Goal: Task Accomplishment & Management: Use online tool/utility

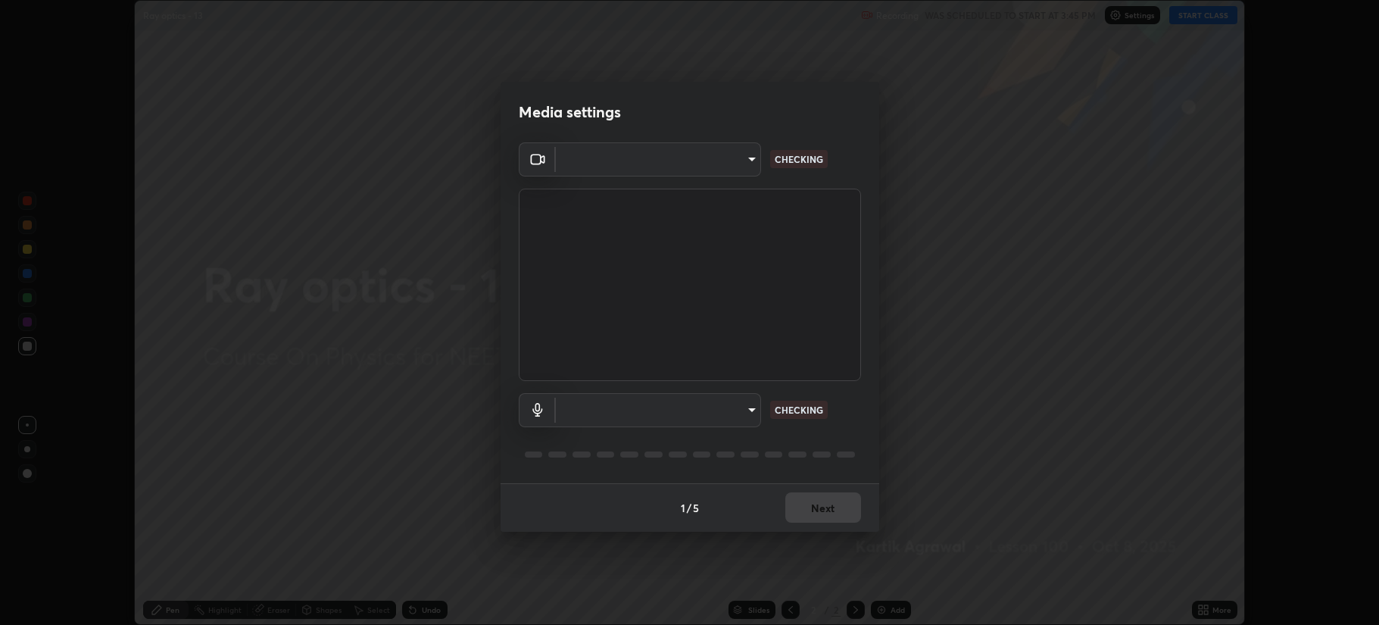
scroll to position [625, 1379]
type input "b514d6723dd4d3c471526cd53b1784ca3f70d9044c5aa72a57affb8596088c16"
click at [729, 420] on body "Erase all Ray optics - 13 Recording WAS SCHEDULED TO START AT 3:45 PM Settings …" at bounding box center [689, 312] width 1379 height 625
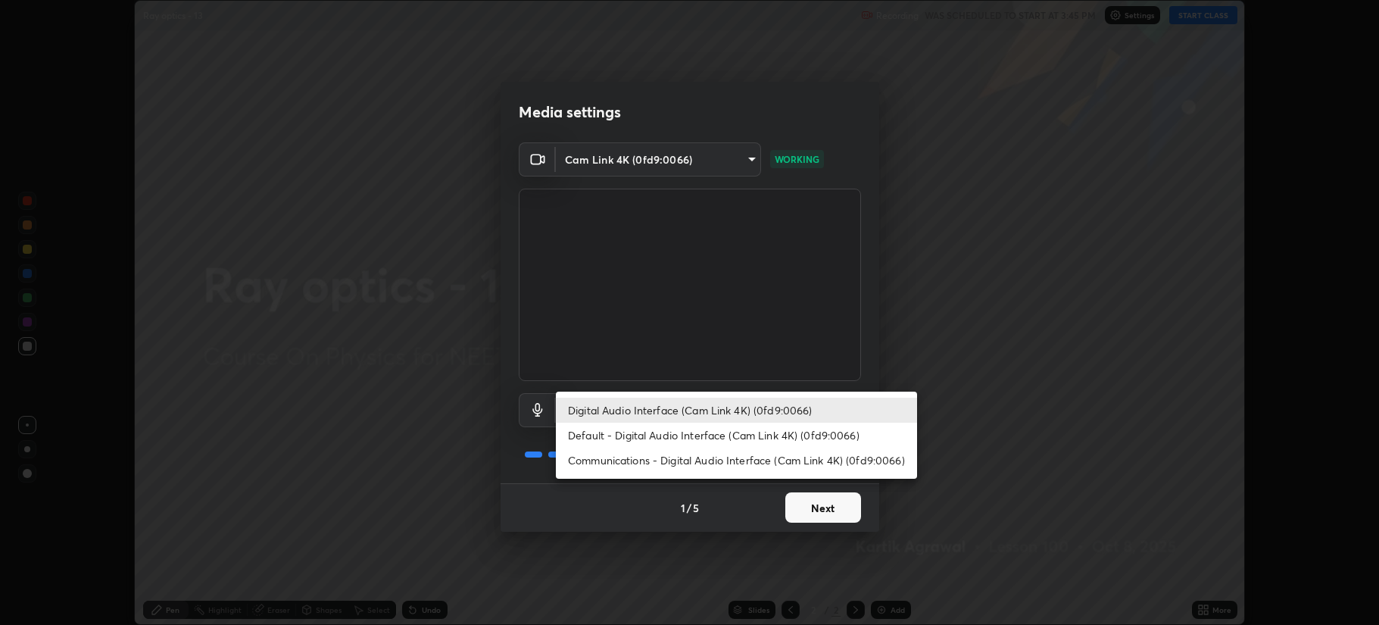
click at [691, 455] on li "Communications - Digital Audio Interface (Cam Link 4K) (0fd9:0066)" at bounding box center [736, 460] width 361 height 25
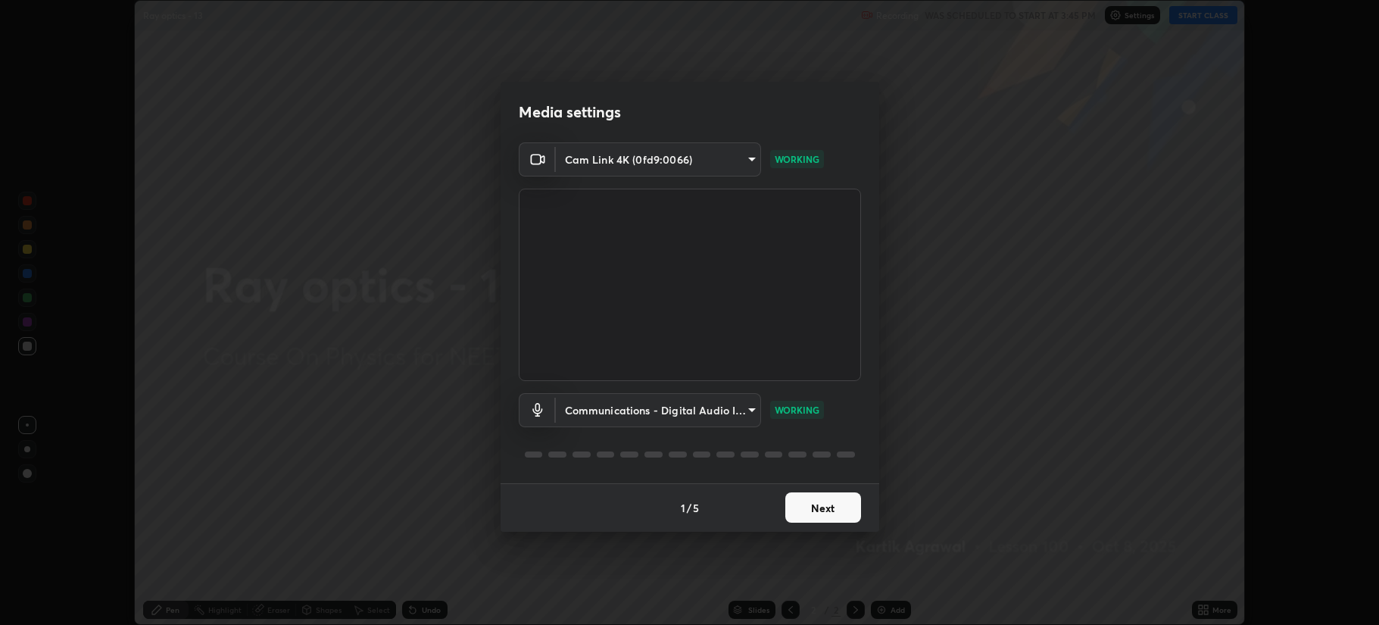
click at [662, 410] on body "Erase all Ray optics - 13 Recording WAS SCHEDULED TO START AT 3:45 PM Settings …" at bounding box center [689, 312] width 1379 height 625
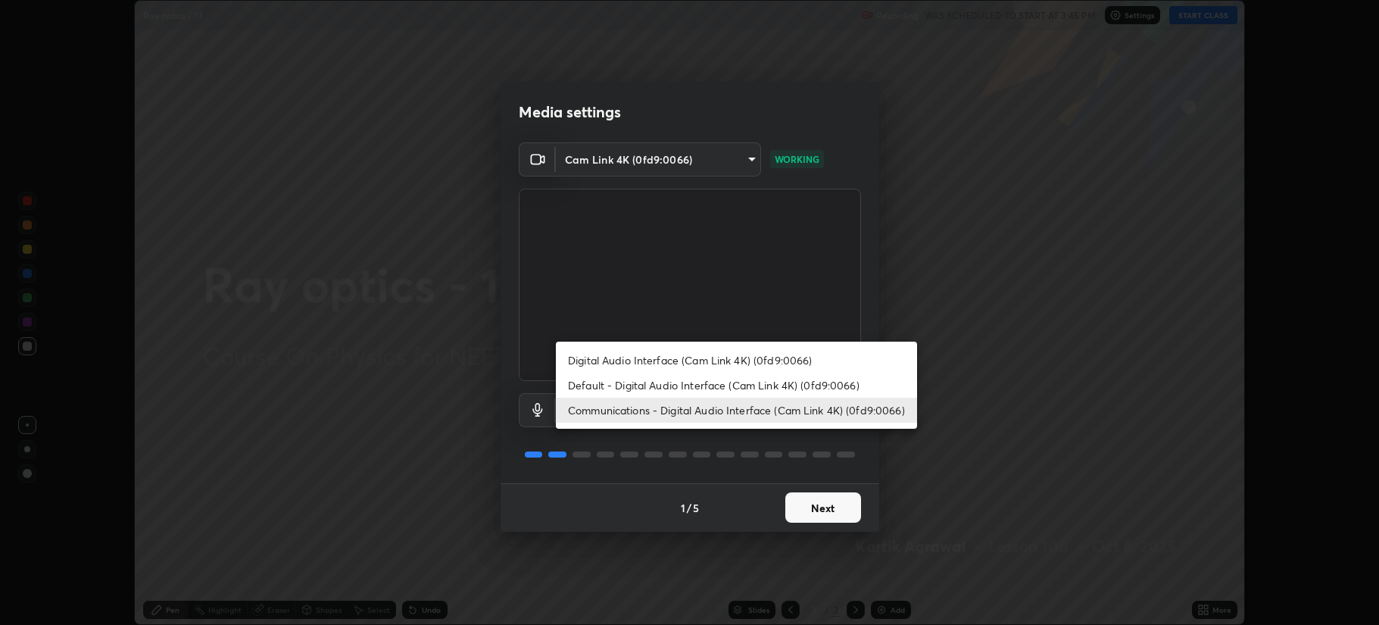
click at [651, 359] on li "Digital Audio Interface (Cam Link 4K) (0fd9:0066)" at bounding box center [736, 360] width 361 height 25
type input "4b0bcb73a5cd5ad7ac8f15a43def5814917f8cfc26a0fcb8ea41dee10f63b9ca"
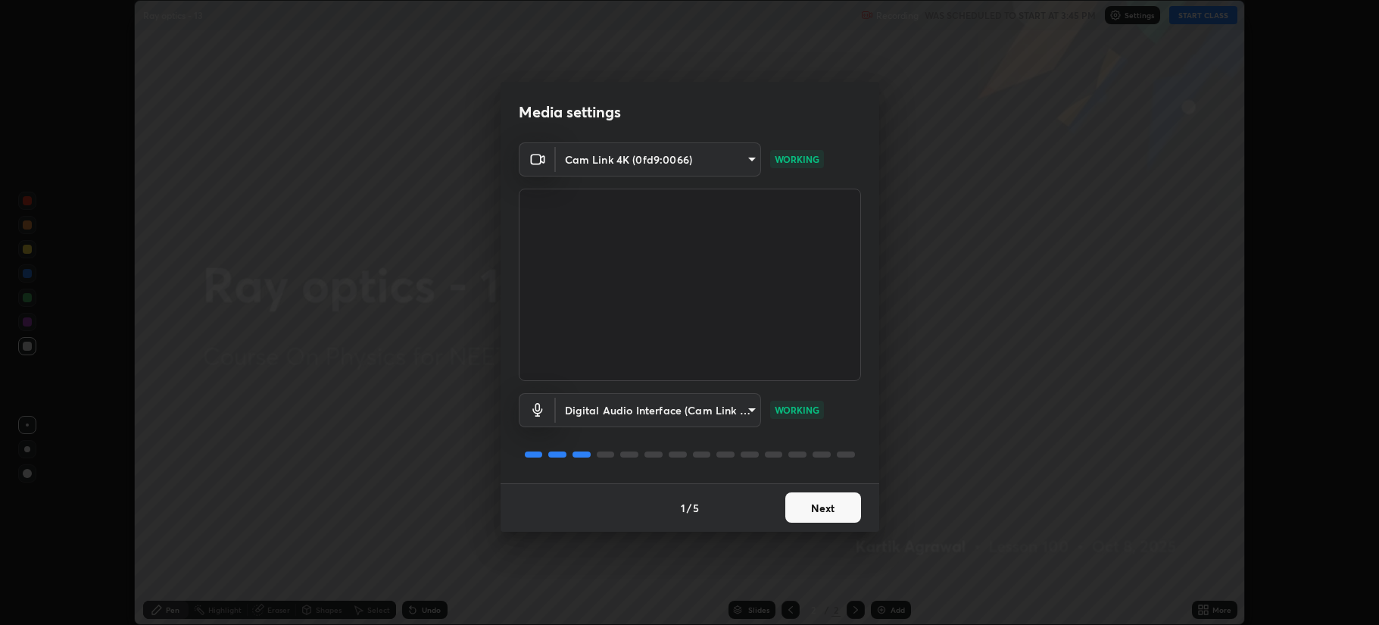
click at [835, 505] on button "Next" at bounding box center [823, 507] width 76 height 30
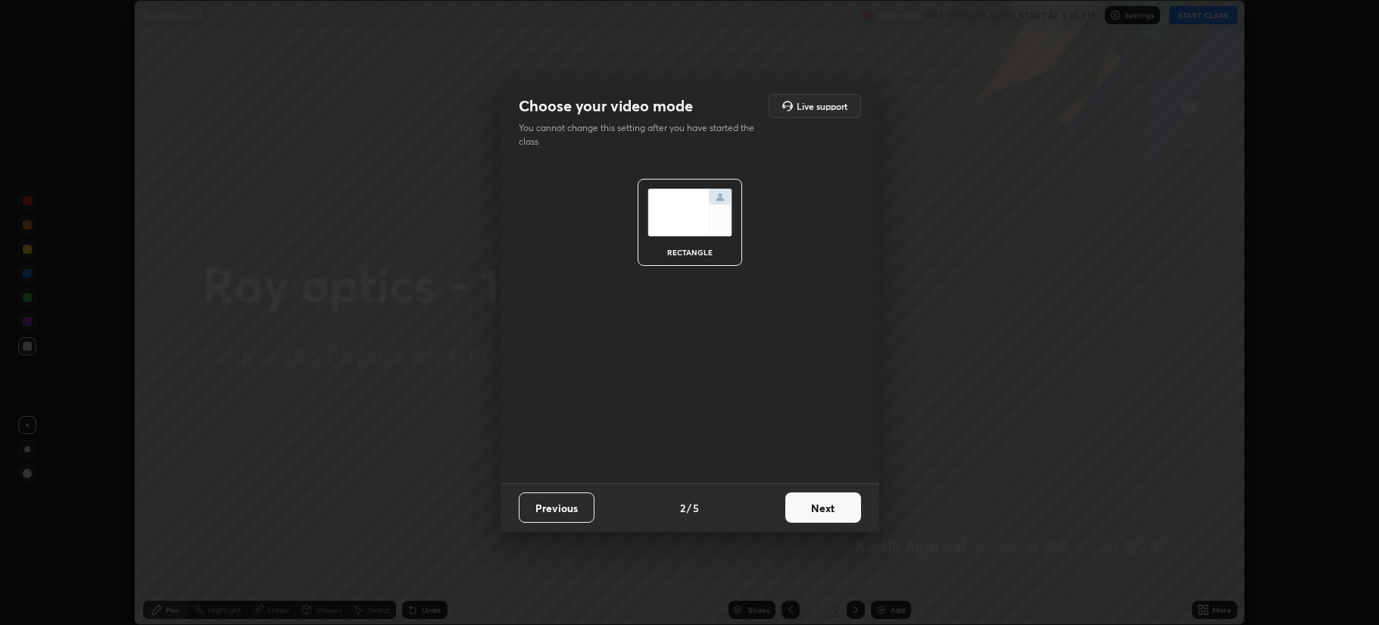
click at [832, 506] on button "Next" at bounding box center [823, 507] width 76 height 30
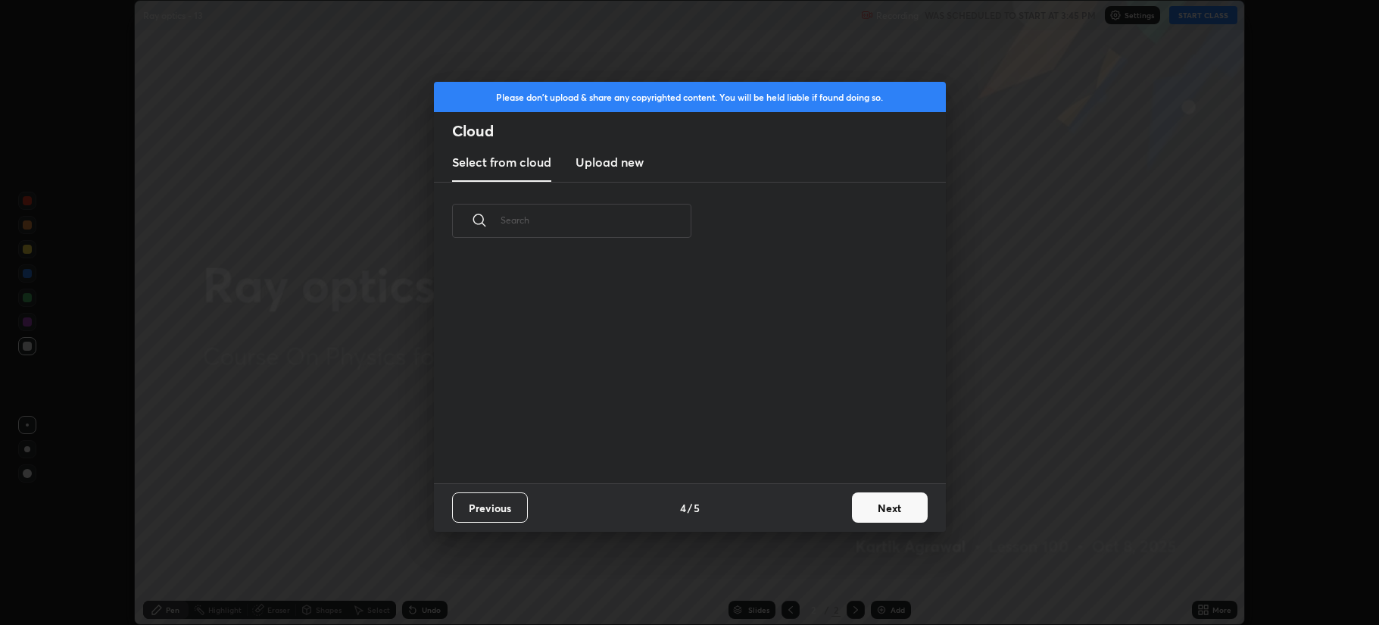
click at [875, 517] on button "Next" at bounding box center [890, 507] width 76 height 30
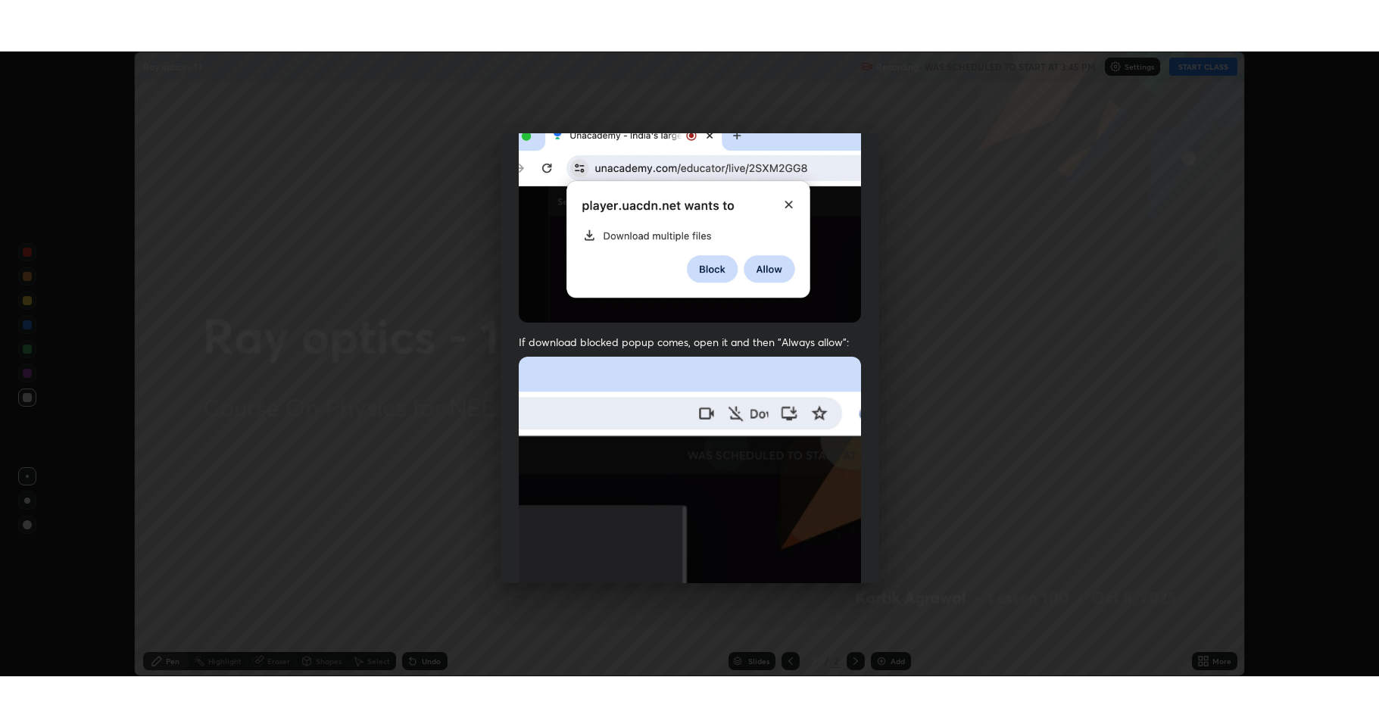
scroll to position [307, 0]
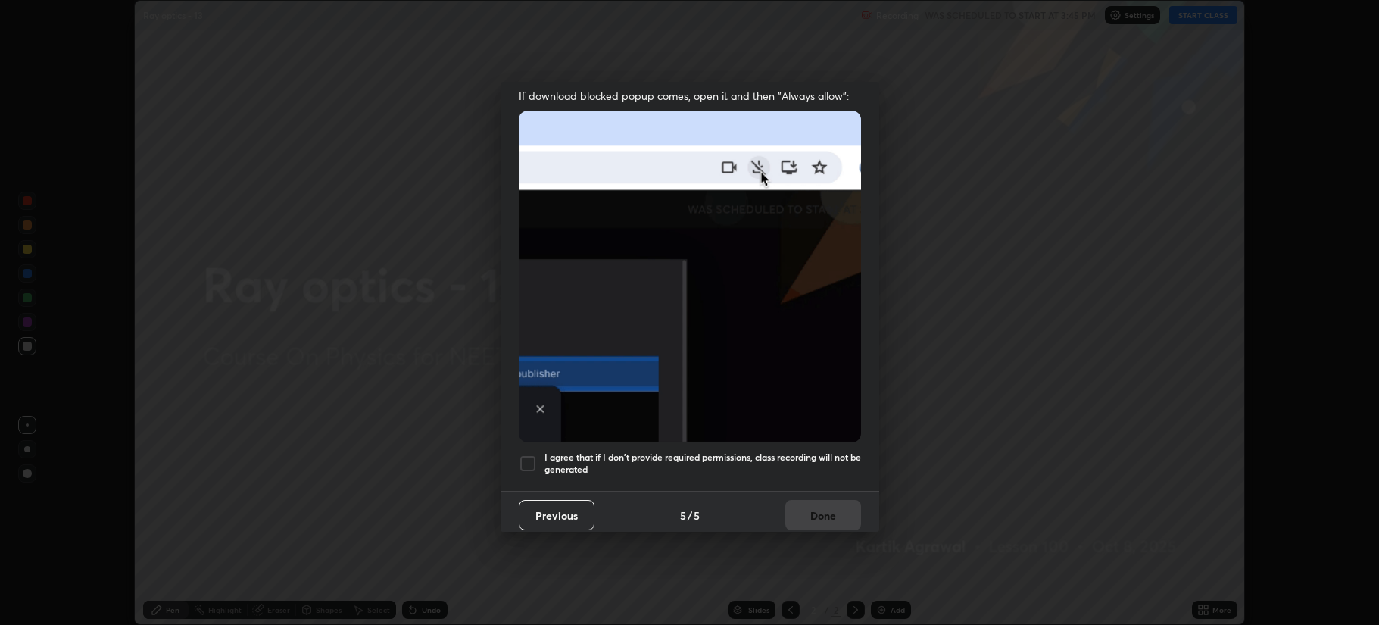
click at [524, 454] on div at bounding box center [528, 463] width 18 height 18
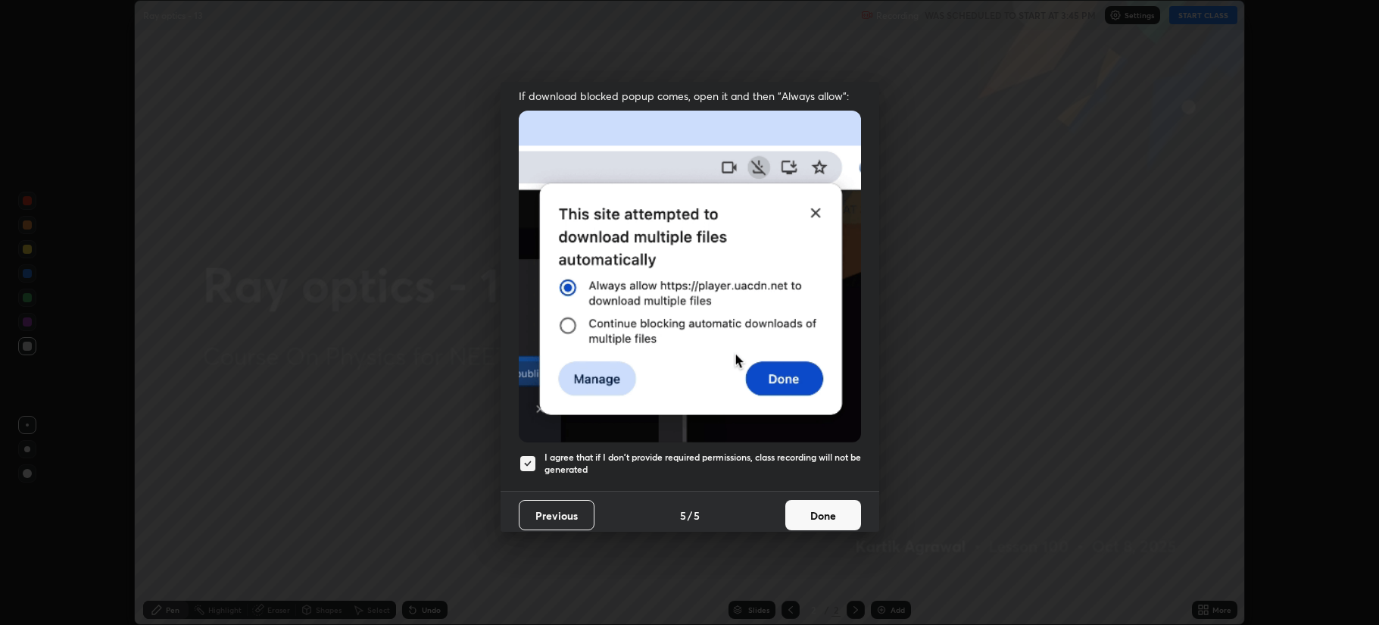
click at [789, 504] on button "Done" at bounding box center [823, 515] width 76 height 30
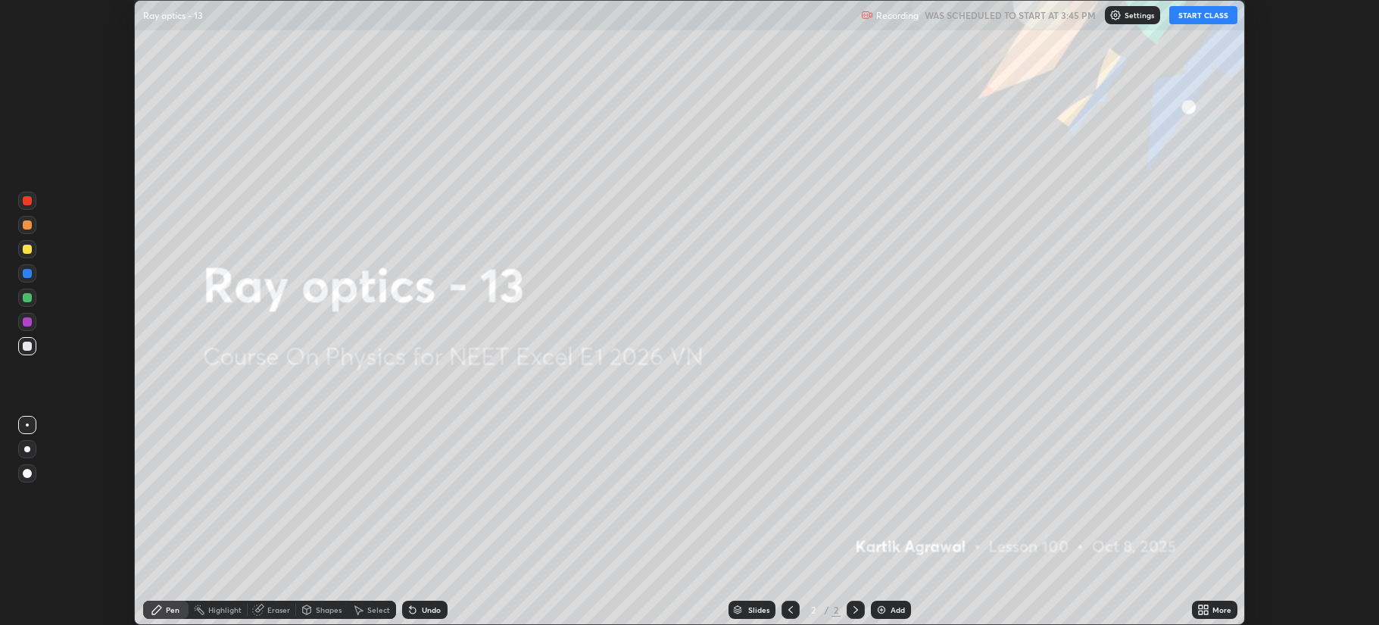
click at [1205, 606] on icon at bounding box center [1206, 607] width 4 height 4
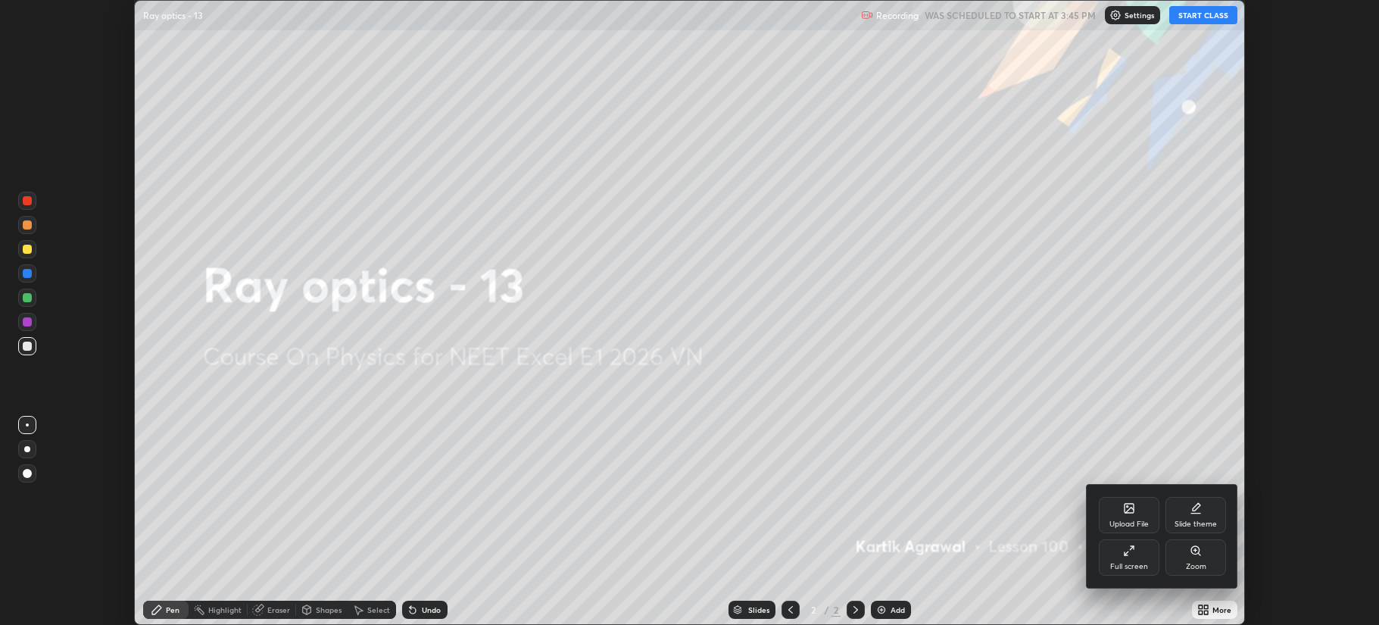
click at [1111, 551] on div "Full screen" at bounding box center [1129, 557] width 61 height 36
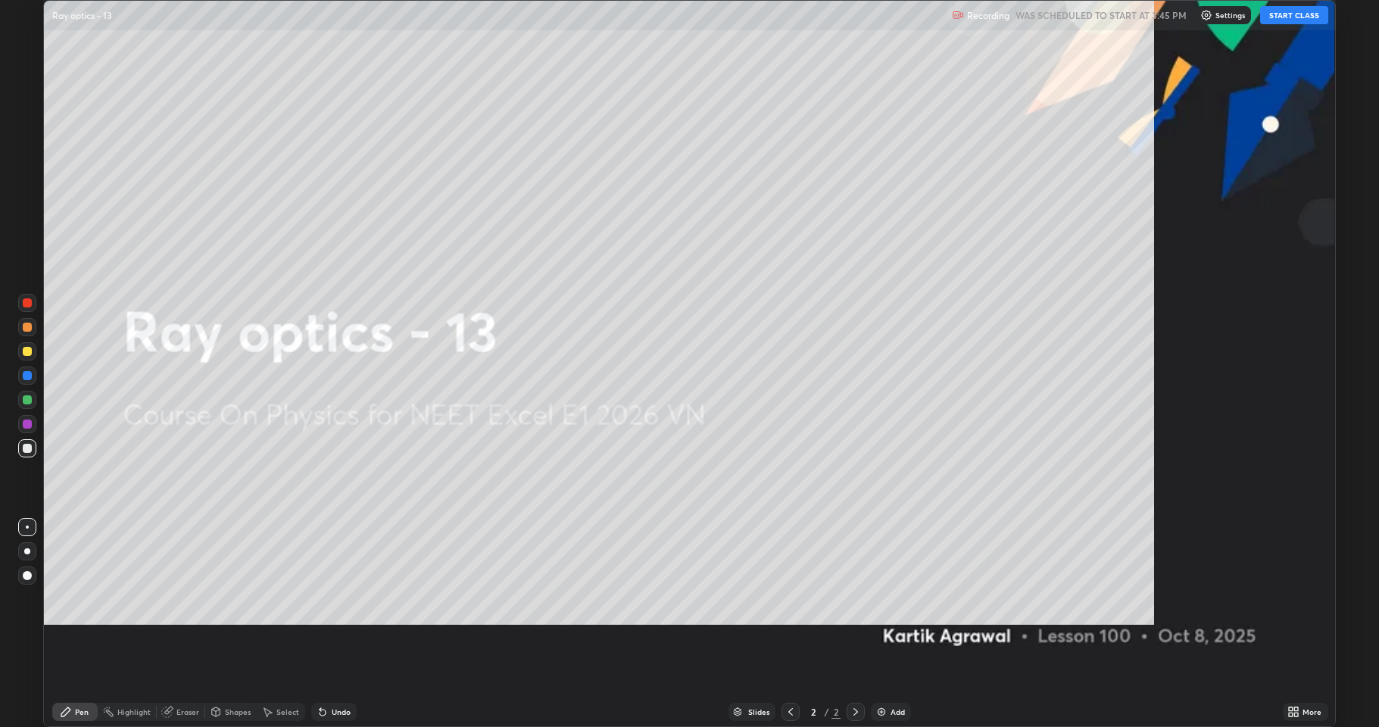
scroll to position [727, 1379]
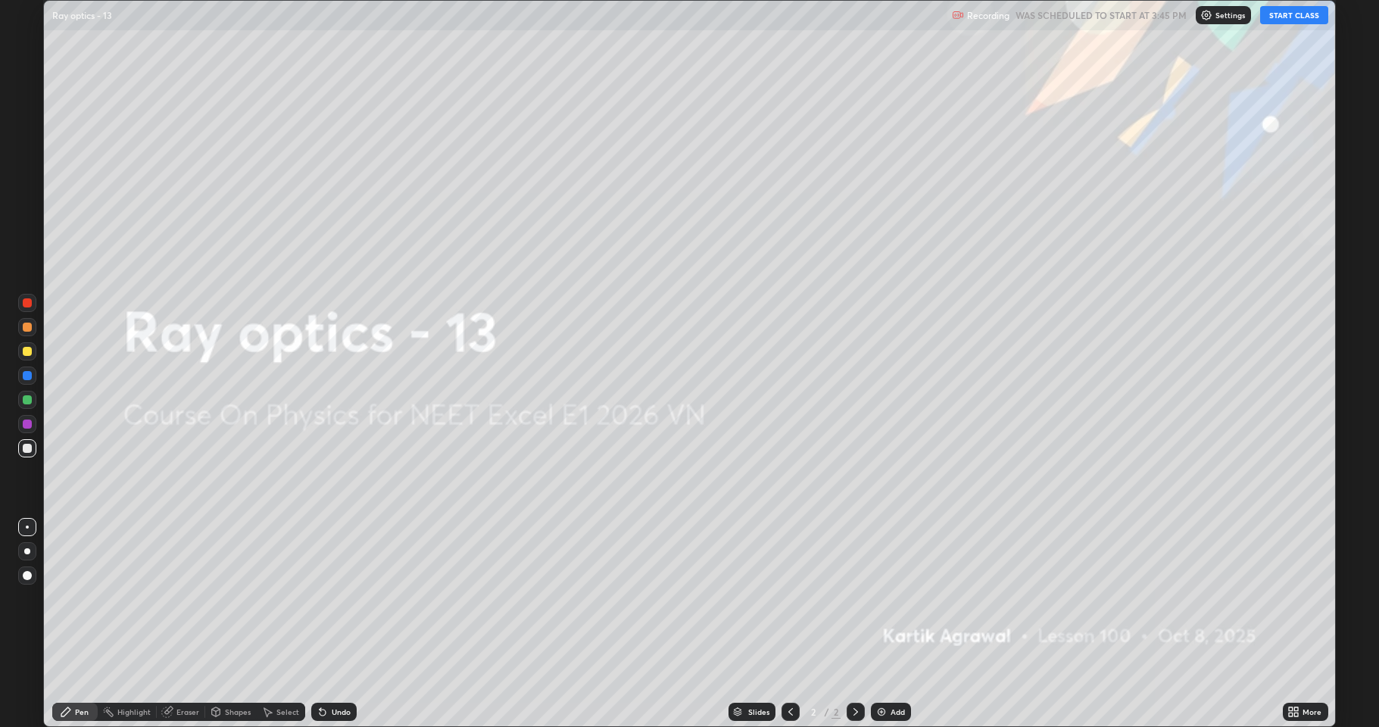
click at [1305, 15] on button "START CLASS" at bounding box center [1294, 15] width 68 height 18
click at [875, 624] on div "Add" at bounding box center [891, 712] width 40 height 18
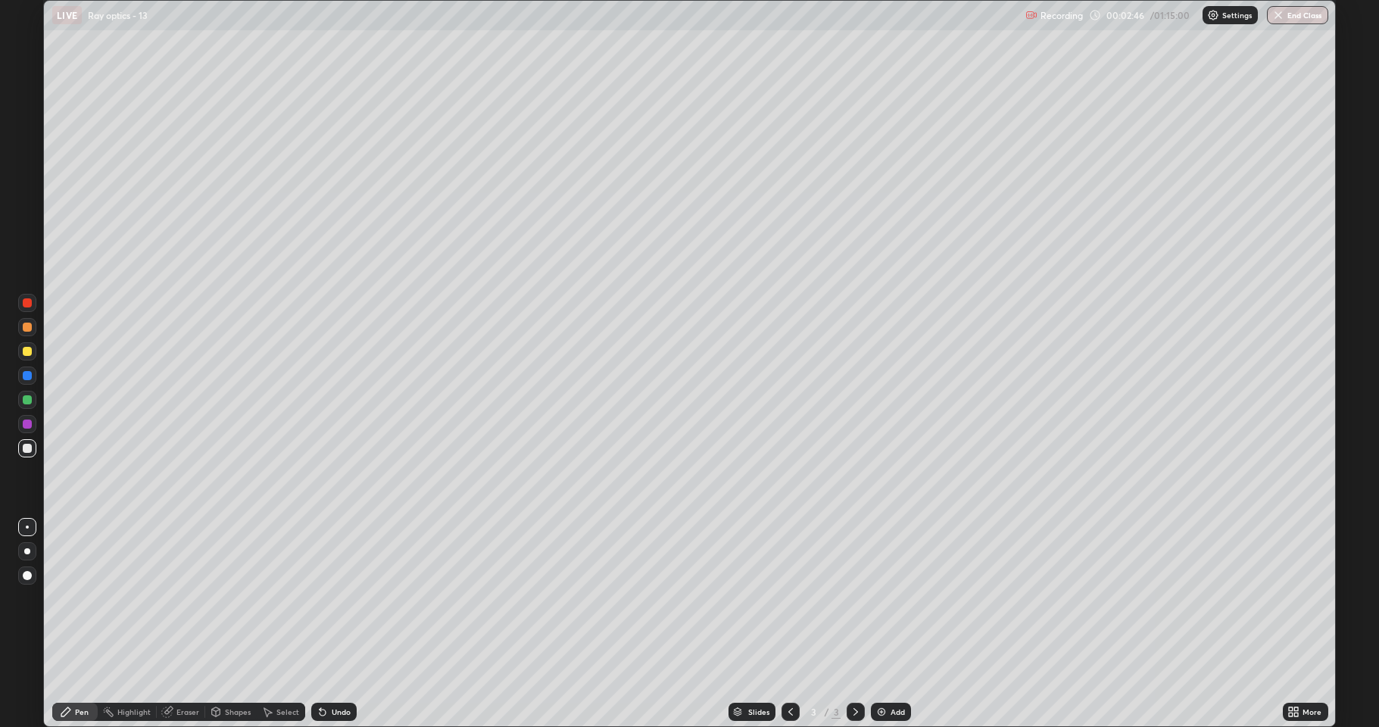
click at [23, 328] on div at bounding box center [27, 327] width 9 height 9
click at [33, 351] on div at bounding box center [27, 351] width 18 height 18
click at [323, 624] on div "Undo" at bounding box center [333, 712] width 45 height 18
click at [33, 403] on div at bounding box center [27, 400] width 18 height 18
click at [884, 624] on img at bounding box center [881, 712] width 12 height 12
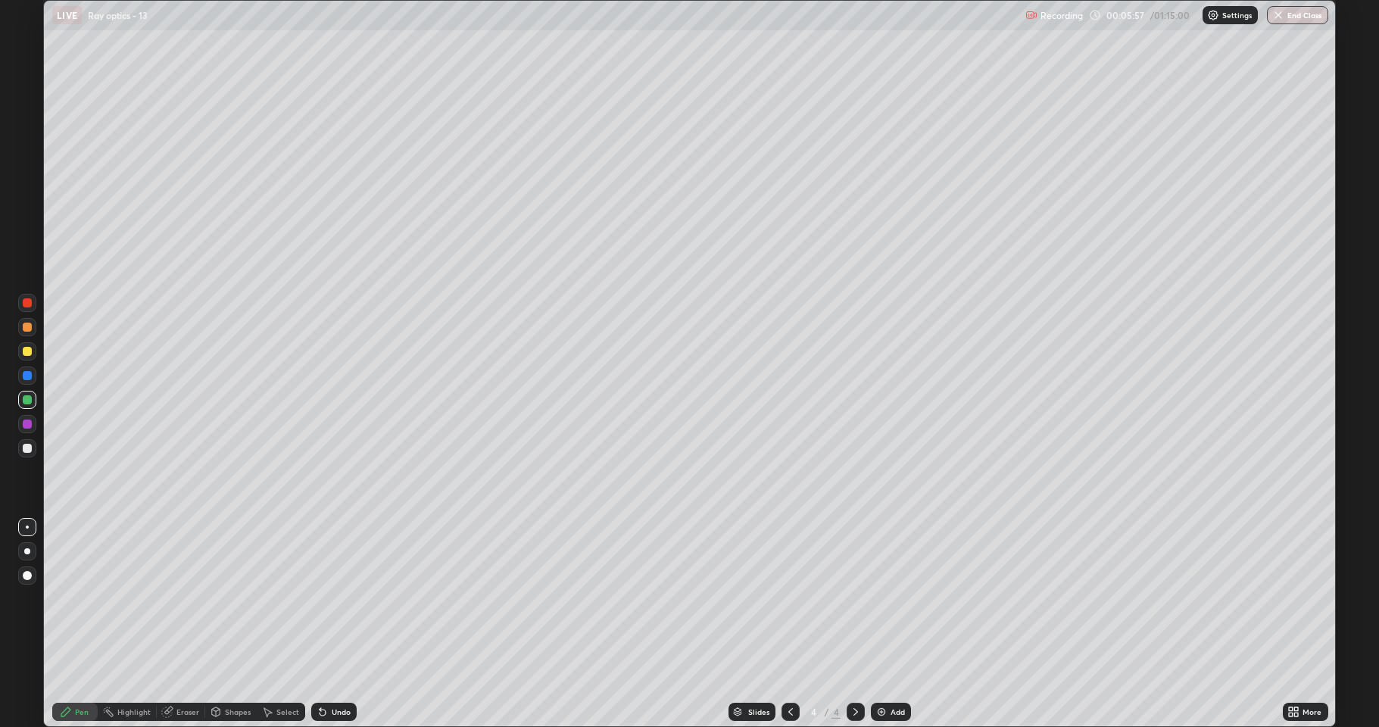
click at [232, 624] on div "Shapes" at bounding box center [238, 712] width 26 height 8
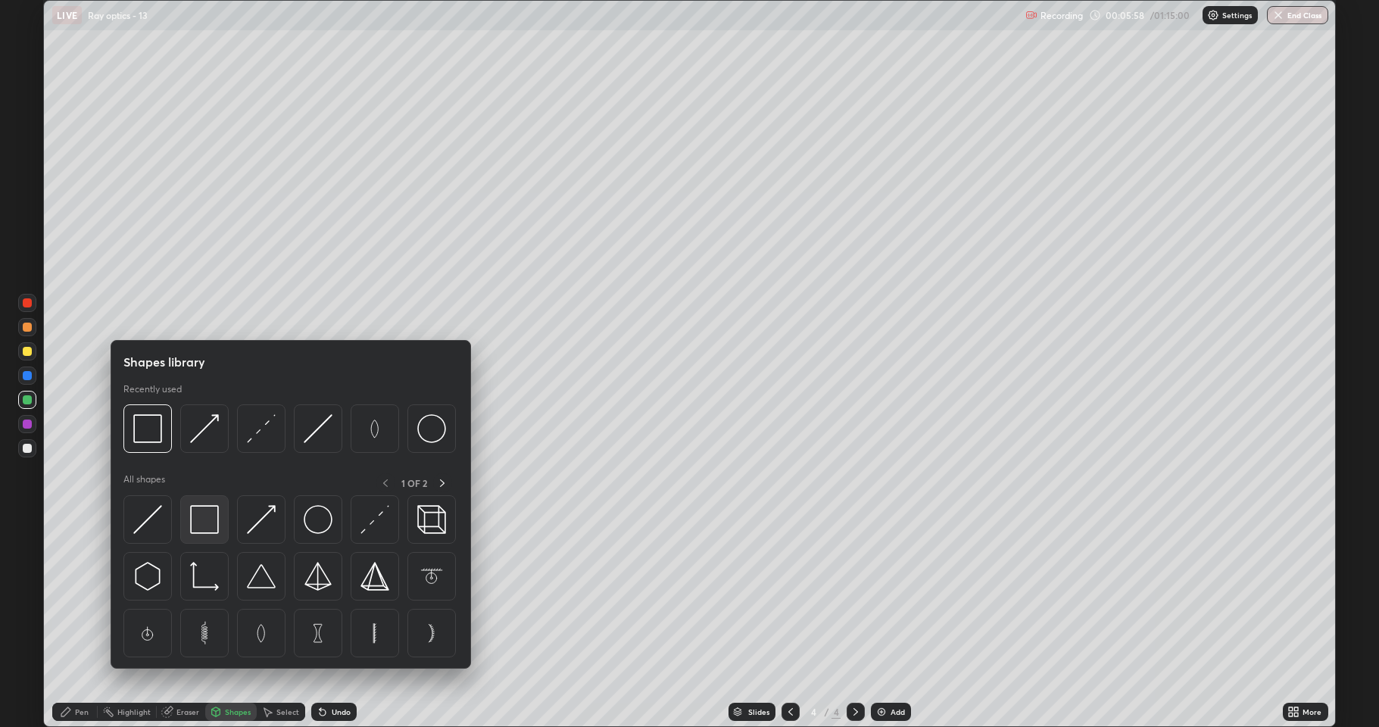
click at [218, 523] on img at bounding box center [204, 519] width 29 height 29
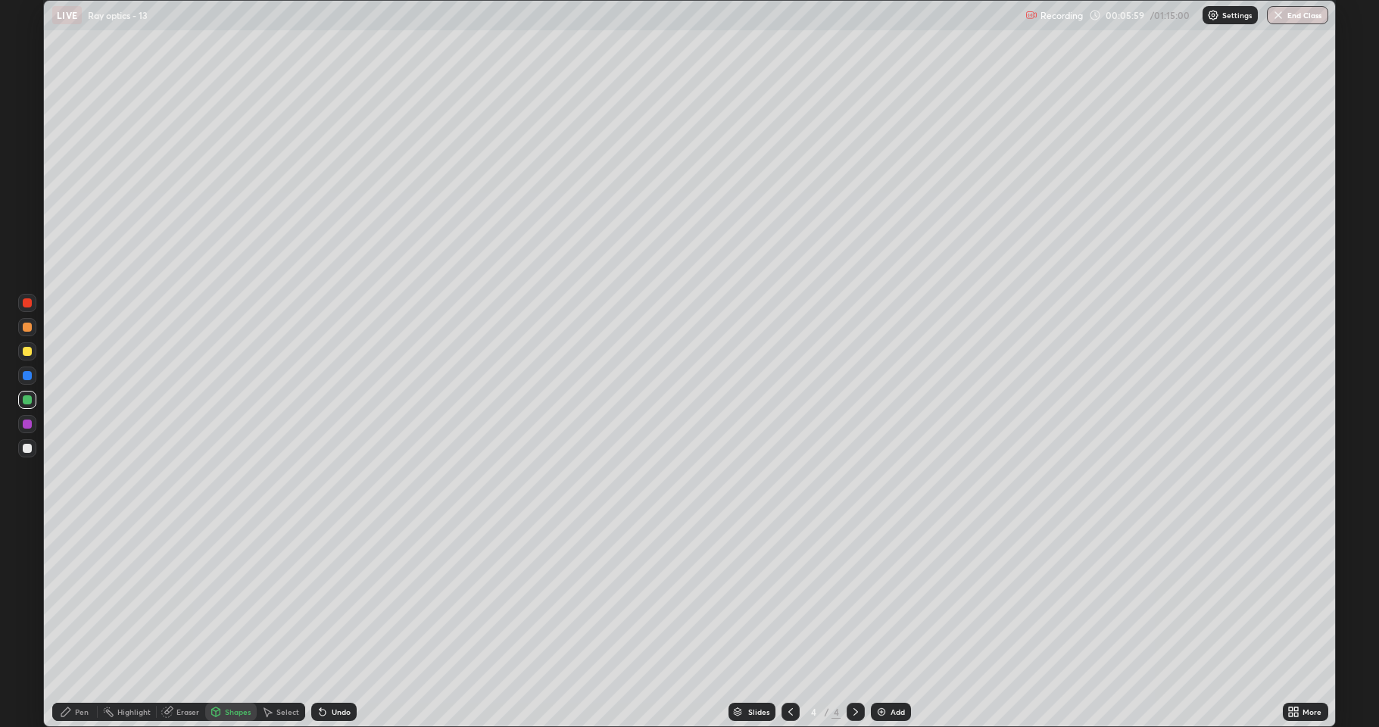
click at [28, 325] on div at bounding box center [27, 327] width 9 height 9
click at [23, 397] on div at bounding box center [27, 399] width 9 height 9
click at [223, 624] on div "Shapes" at bounding box center [230, 712] width 51 height 18
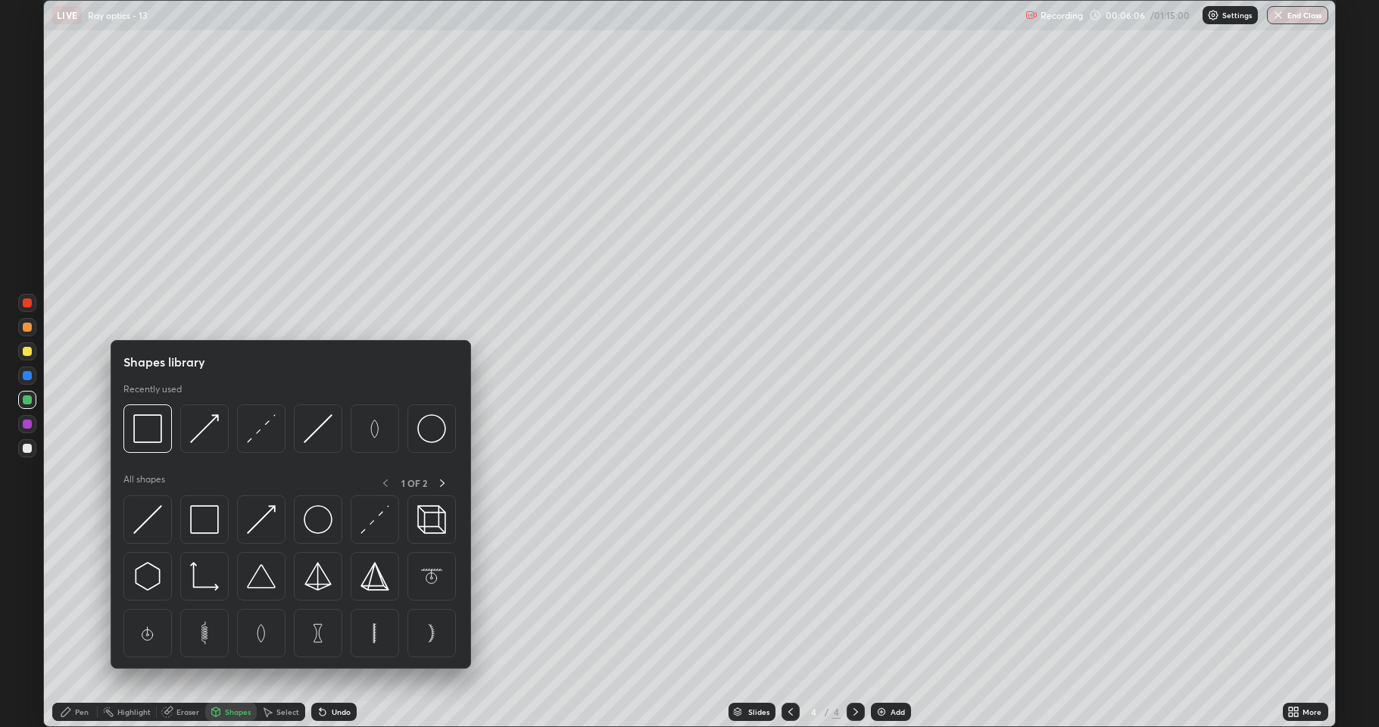
click at [71, 624] on icon at bounding box center [66, 712] width 12 height 12
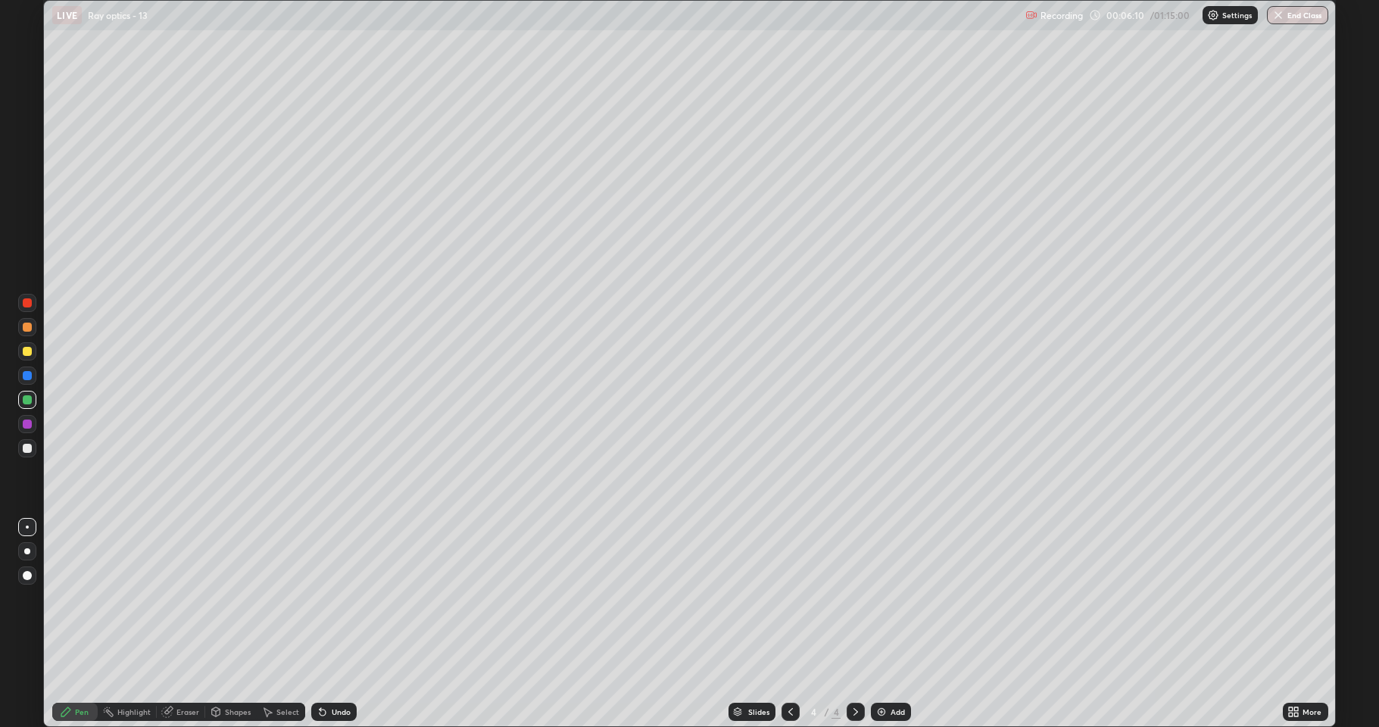
click at [226, 624] on div "Shapes" at bounding box center [238, 712] width 26 height 8
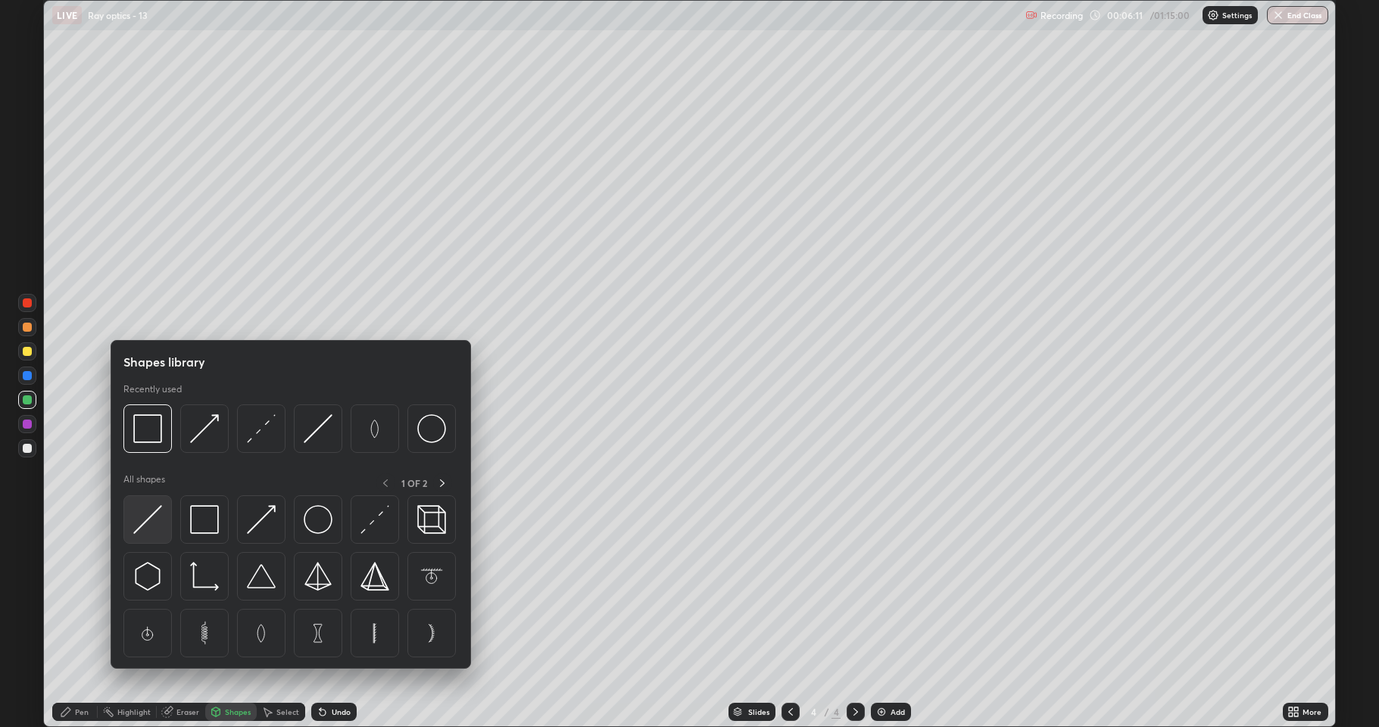
click at [147, 521] on img at bounding box center [147, 519] width 29 height 29
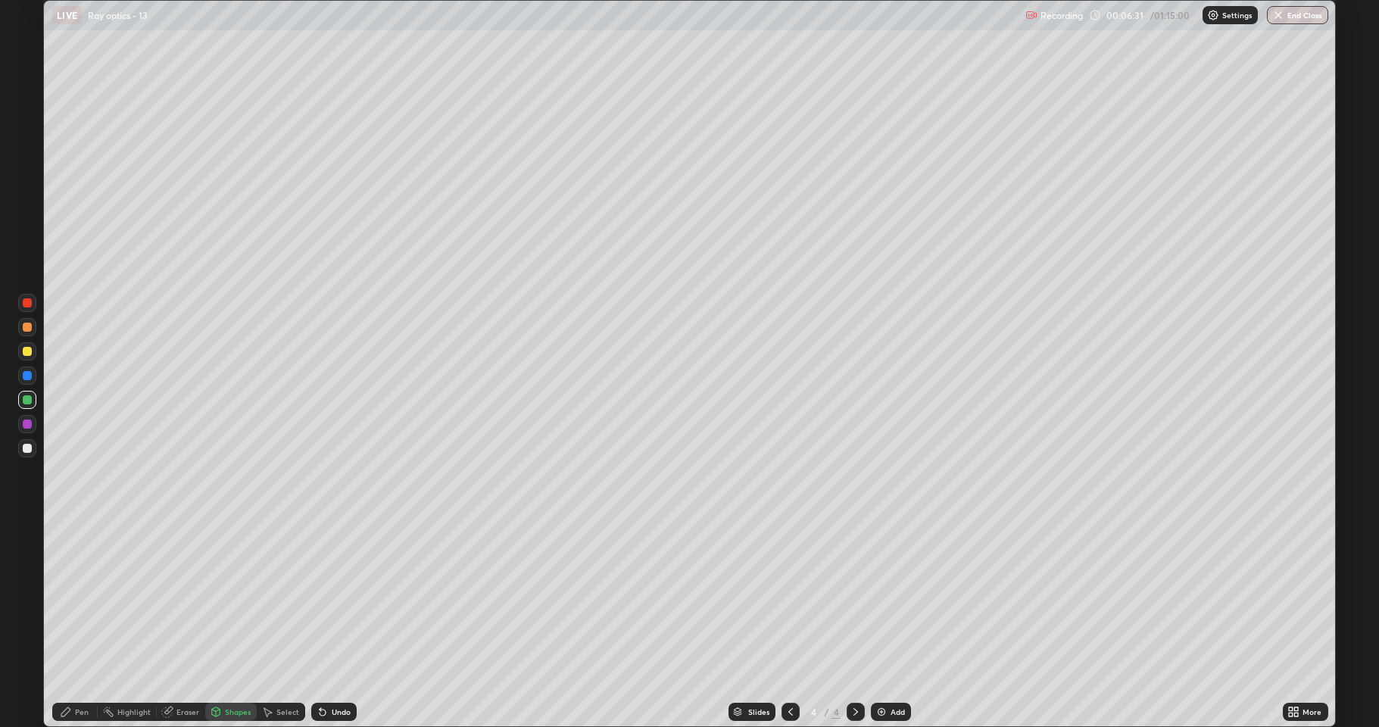
click at [233, 624] on div "Shapes" at bounding box center [238, 712] width 26 height 8
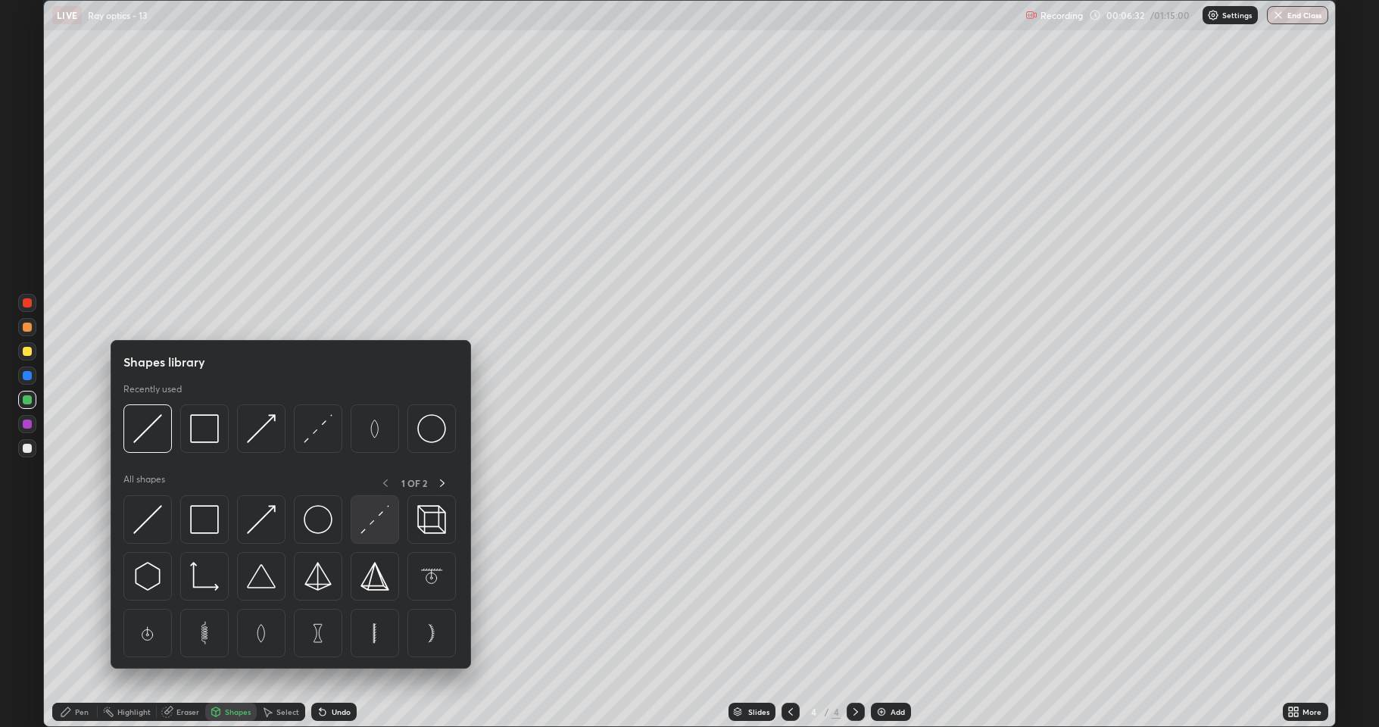
click at [372, 526] on img at bounding box center [374, 519] width 29 height 29
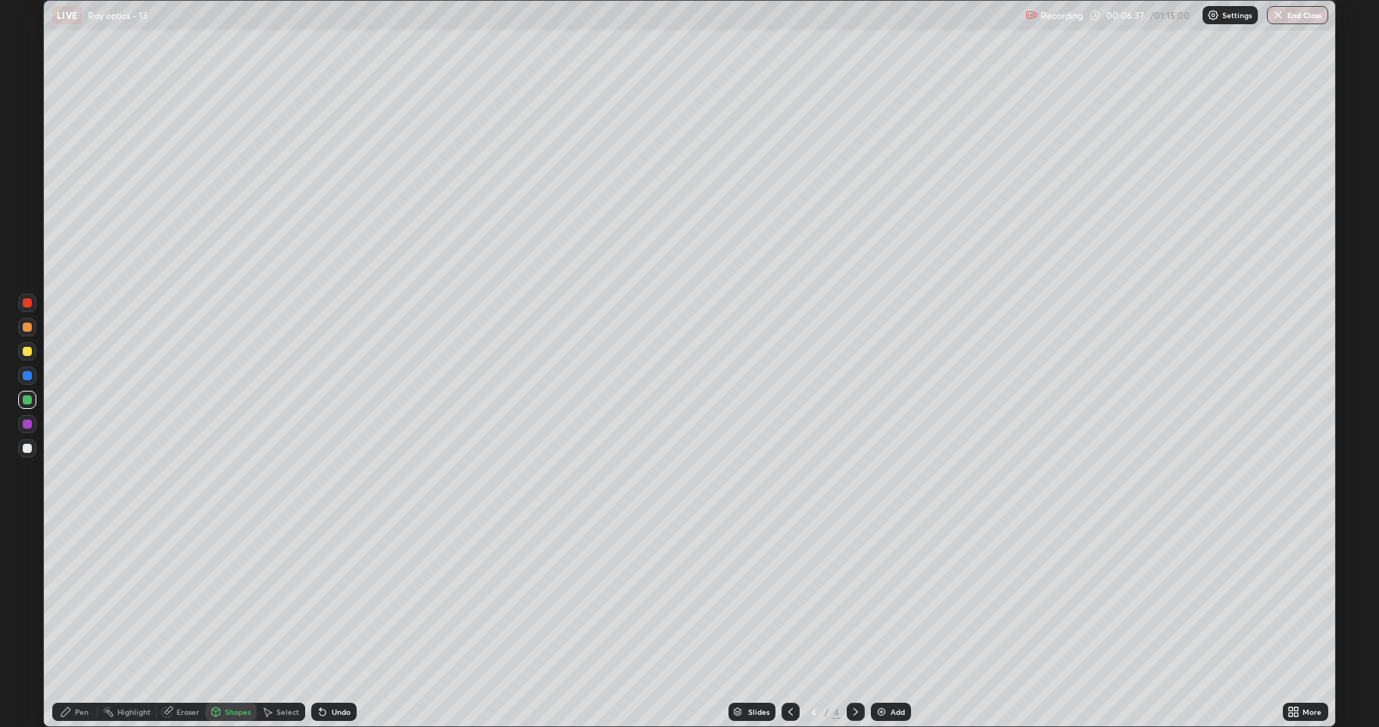
click at [78, 624] on div "Pen" at bounding box center [82, 712] width 14 height 8
click at [29, 349] on div at bounding box center [27, 351] width 9 height 9
click at [893, 624] on div "Add" at bounding box center [898, 712] width 14 height 8
click at [332, 624] on div "Undo" at bounding box center [341, 712] width 19 height 8
click at [340, 624] on div "Undo" at bounding box center [333, 712] width 45 height 18
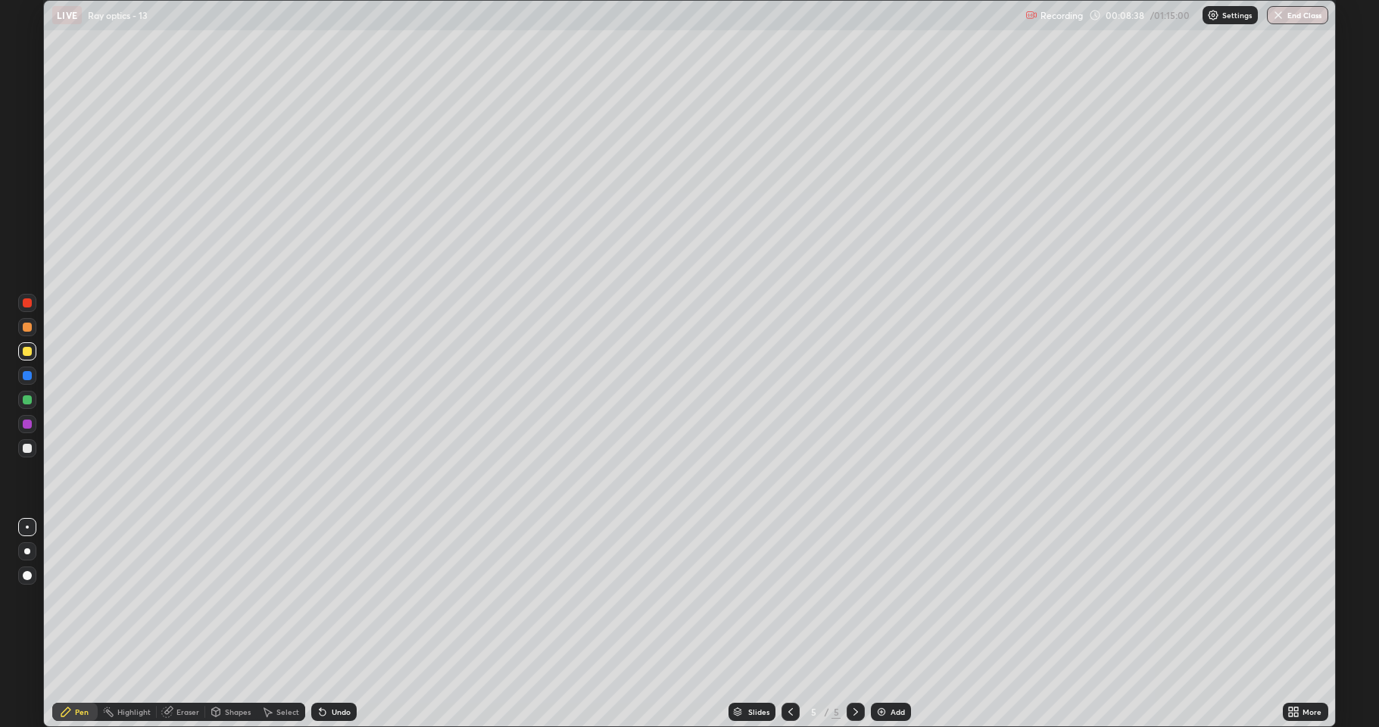
click at [341, 624] on div "Undo" at bounding box center [341, 712] width 19 height 8
click at [26, 401] on div at bounding box center [27, 399] width 9 height 9
click at [327, 624] on div "Undo" at bounding box center [333, 712] width 45 height 18
click at [27, 427] on div at bounding box center [27, 424] width 9 height 9
click at [28, 448] on div at bounding box center [27, 448] width 9 height 9
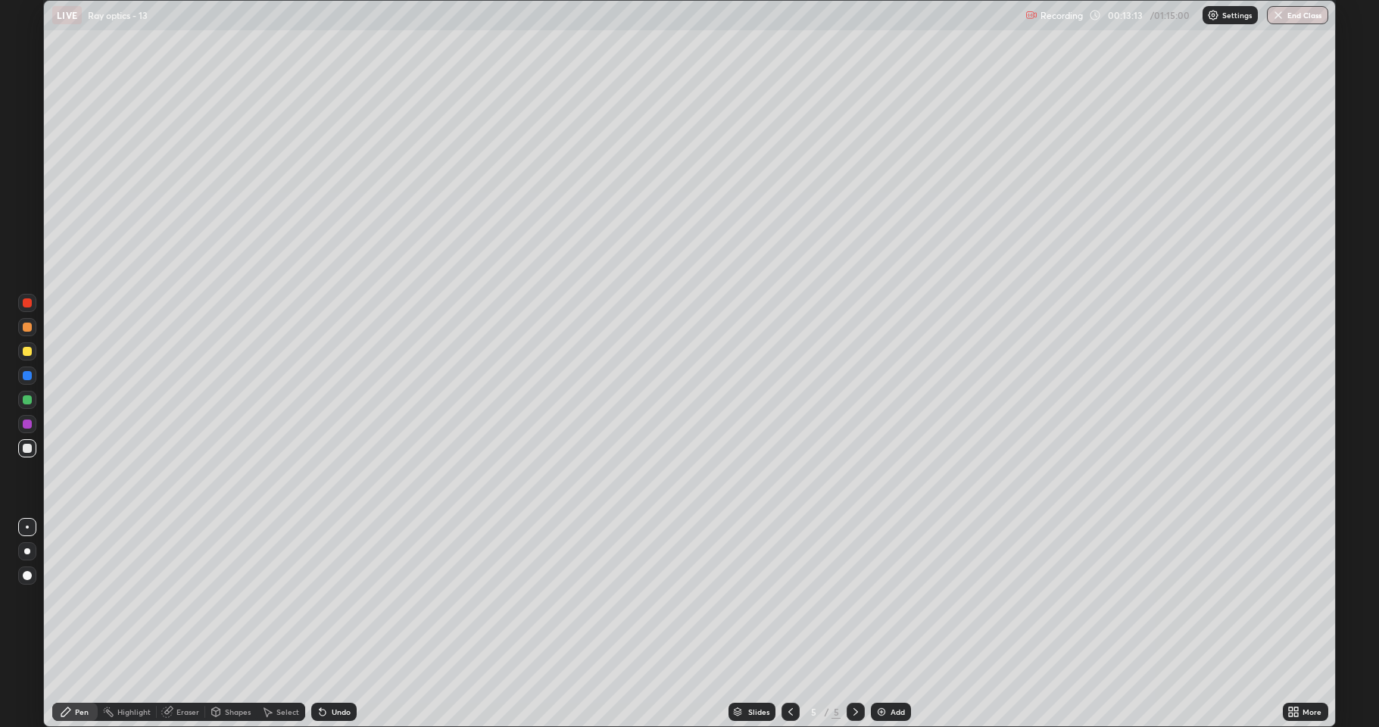
click at [894, 624] on div "Add" at bounding box center [898, 712] width 14 height 8
click at [27, 354] on div at bounding box center [27, 351] width 9 height 9
click at [332, 624] on div "Undo" at bounding box center [341, 712] width 19 height 8
click at [886, 624] on img at bounding box center [881, 712] width 12 height 12
click at [21, 401] on div at bounding box center [27, 400] width 18 height 18
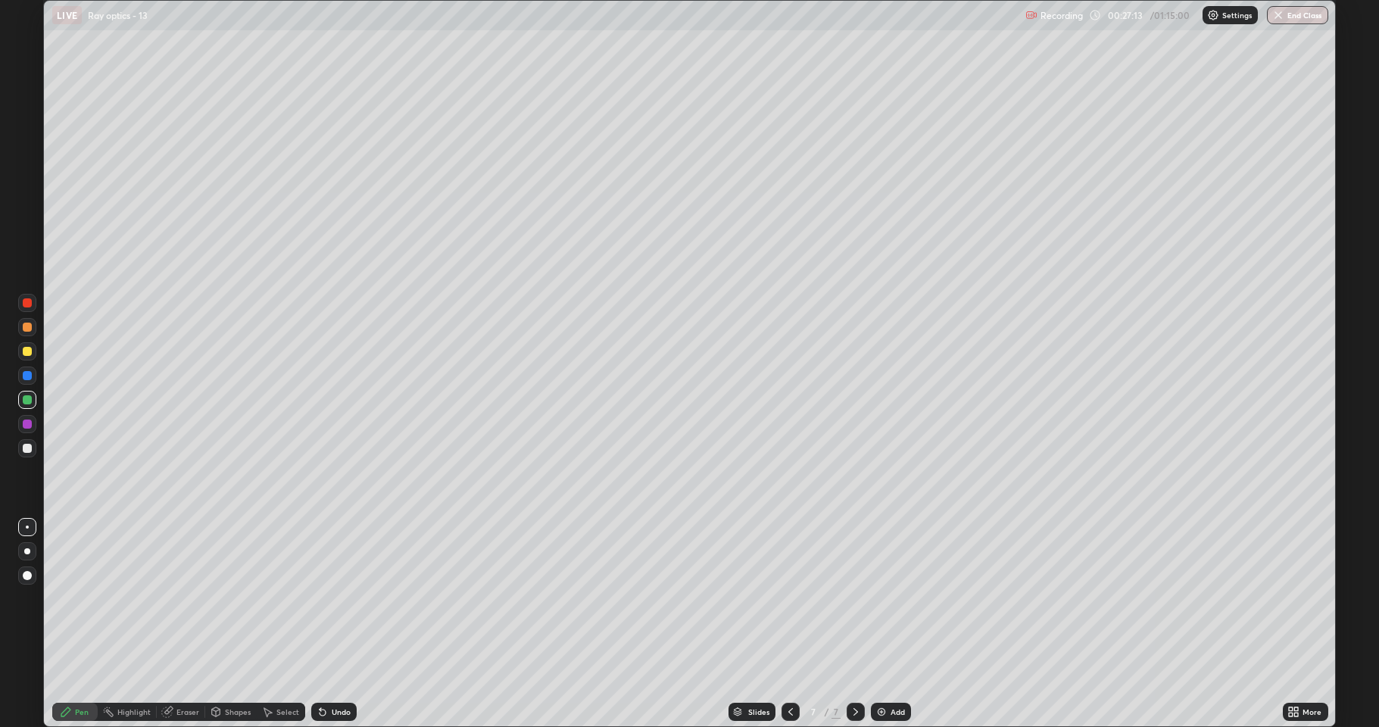
click at [330, 624] on div "Undo" at bounding box center [333, 712] width 45 height 18
click at [267, 624] on icon at bounding box center [268, 712] width 8 height 9
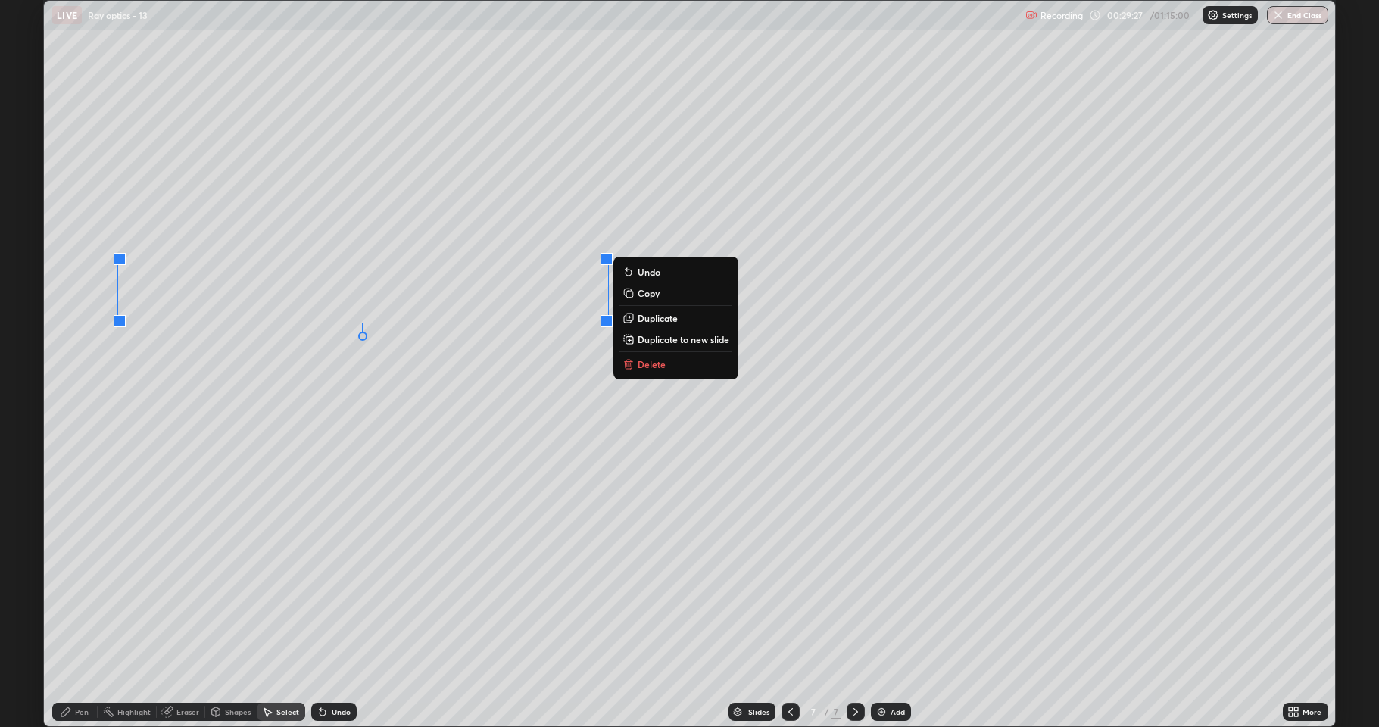
click at [658, 373] on button "Delete" at bounding box center [675, 364] width 113 height 18
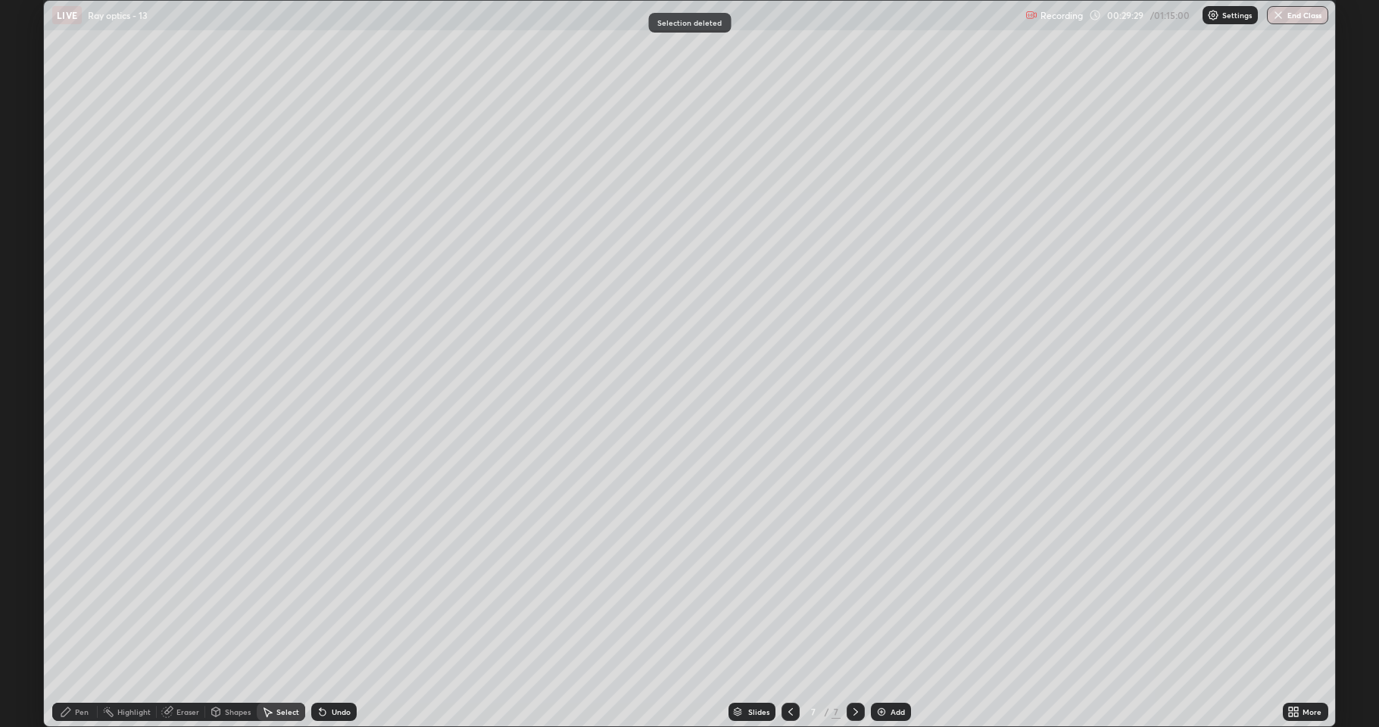
click at [58, 624] on div "Pen" at bounding box center [74, 712] width 45 height 18
click at [21, 441] on div at bounding box center [27, 448] width 18 height 18
click at [82, 624] on div "Pen" at bounding box center [74, 712] width 45 height 18
click at [30, 401] on div at bounding box center [27, 399] width 9 height 9
click at [236, 624] on div "Shapes" at bounding box center [238, 712] width 26 height 8
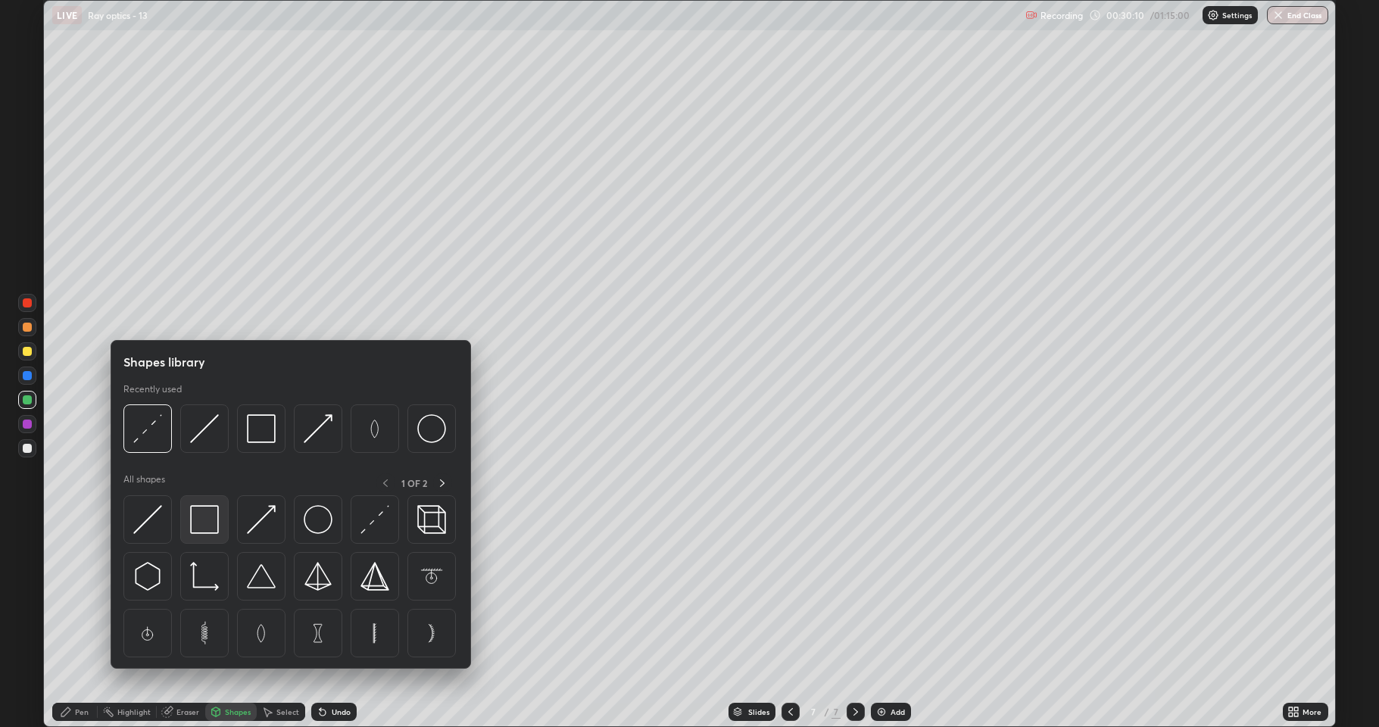
click at [210, 522] on img at bounding box center [204, 519] width 29 height 29
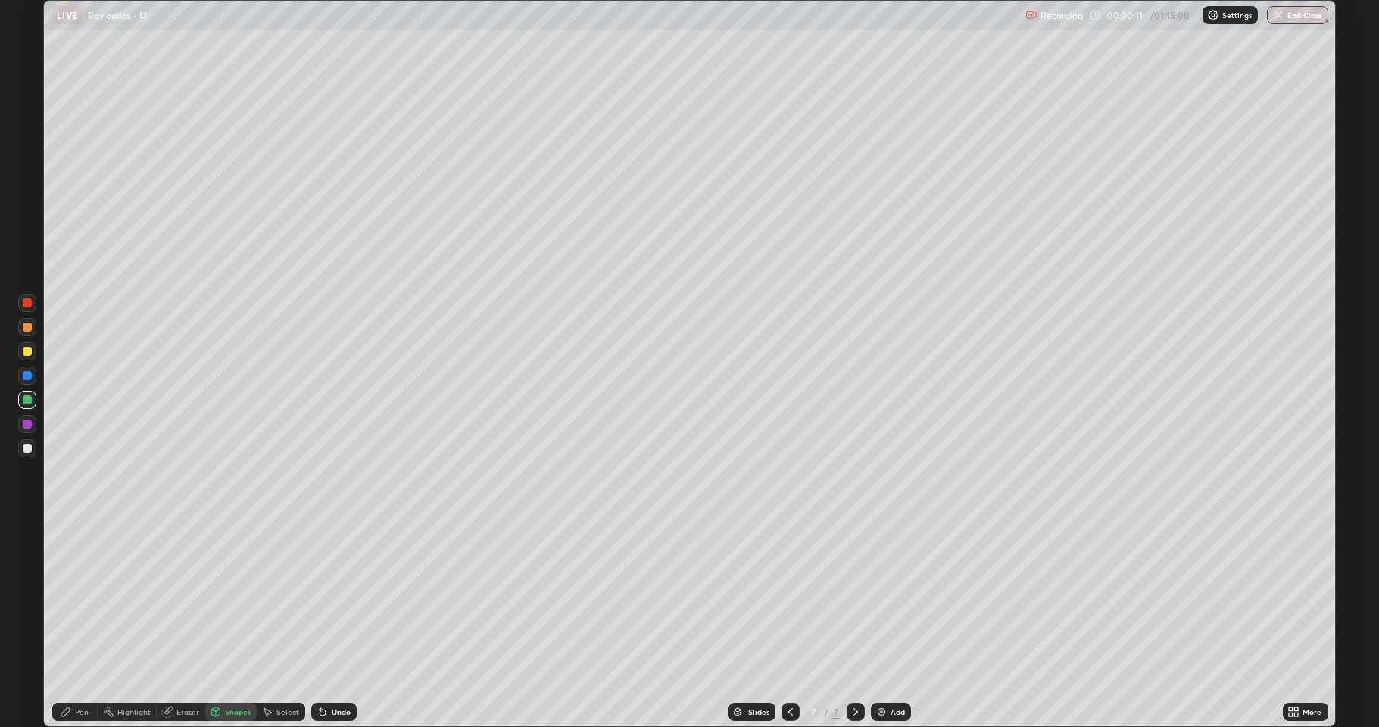
click at [28, 424] on div at bounding box center [27, 424] width 9 height 9
click at [229, 624] on div "Shapes" at bounding box center [238, 712] width 26 height 8
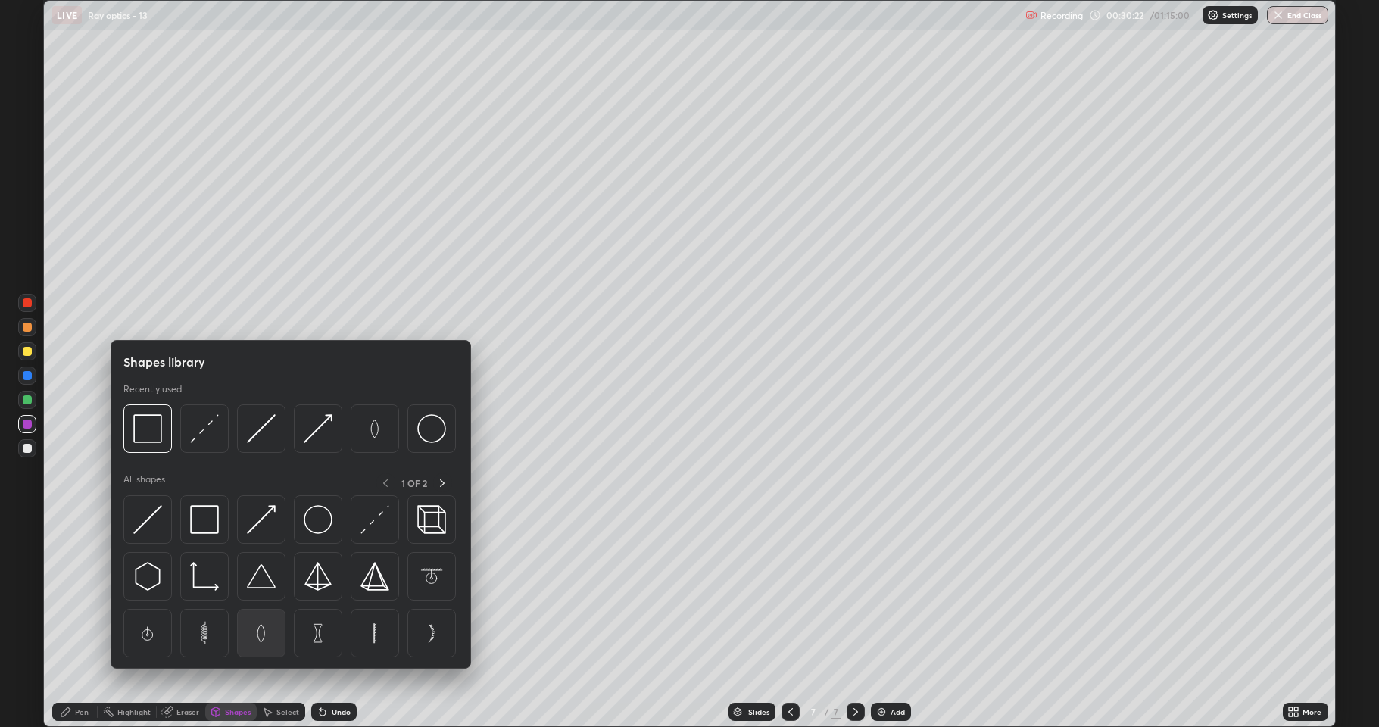
click at [259, 624] on img at bounding box center [261, 633] width 29 height 29
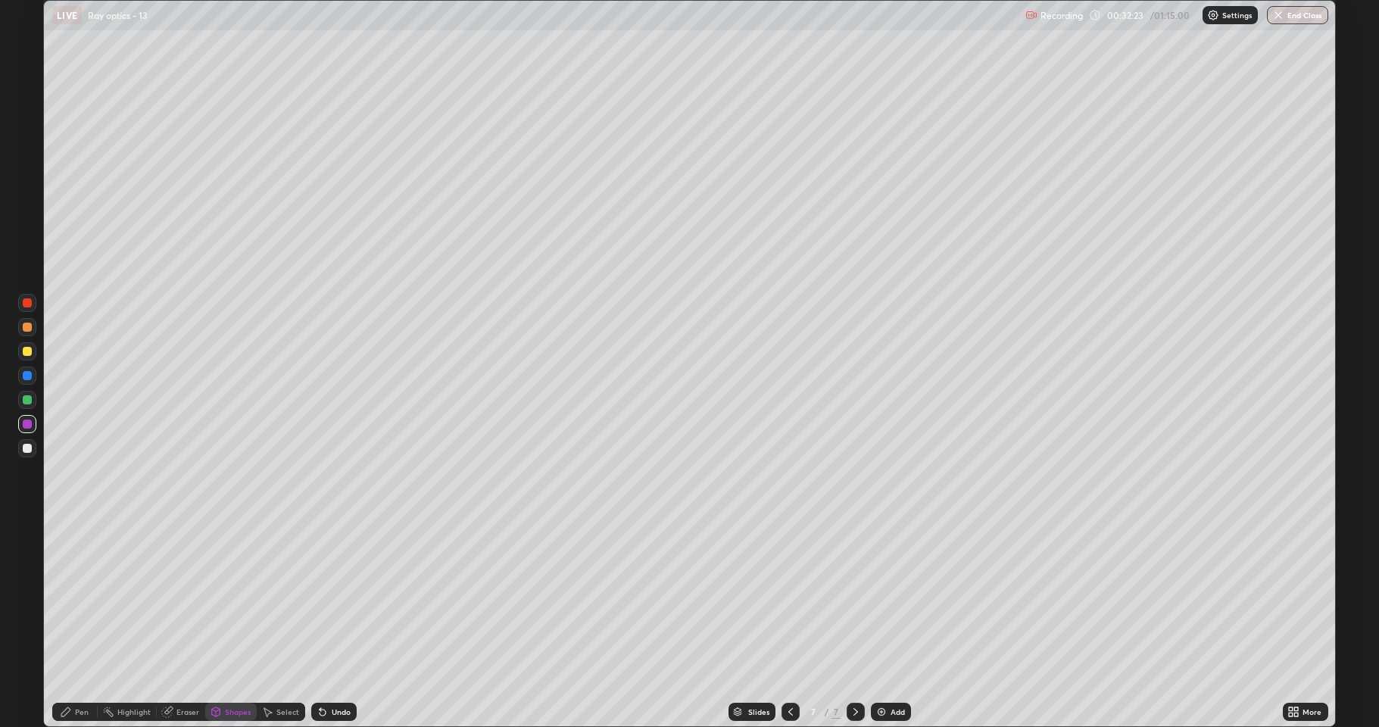
click at [236, 624] on div "Shapes" at bounding box center [238, 712] width 26 height 8
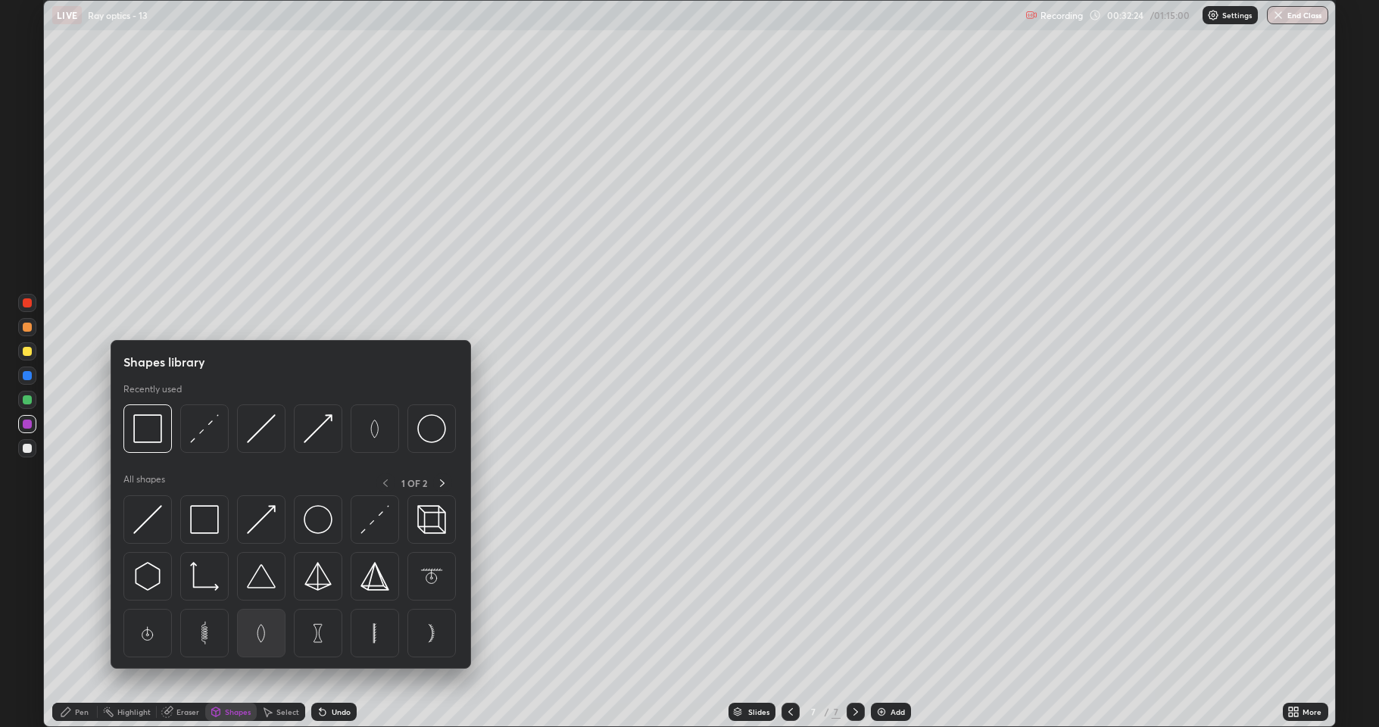
click at [261, 624] on img at bounding box center [261, 633] width 29 height 29
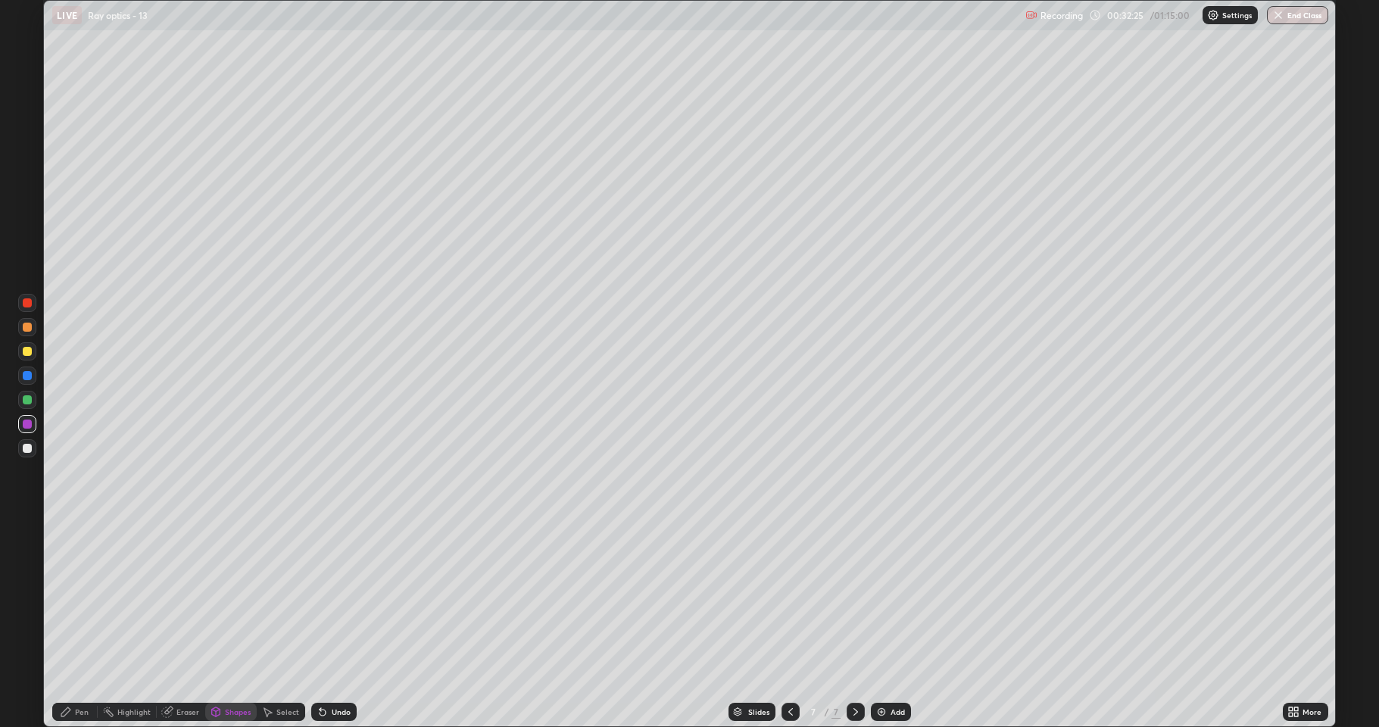
click at [30, 398] on div at bounding box center [27, 399] width 9 height 9
click at [27, 350] on div at bounding box center [27, 351] width 9 height 9
click at [218, 624] on icon at bounding box center [216, 711] width 8 height 9
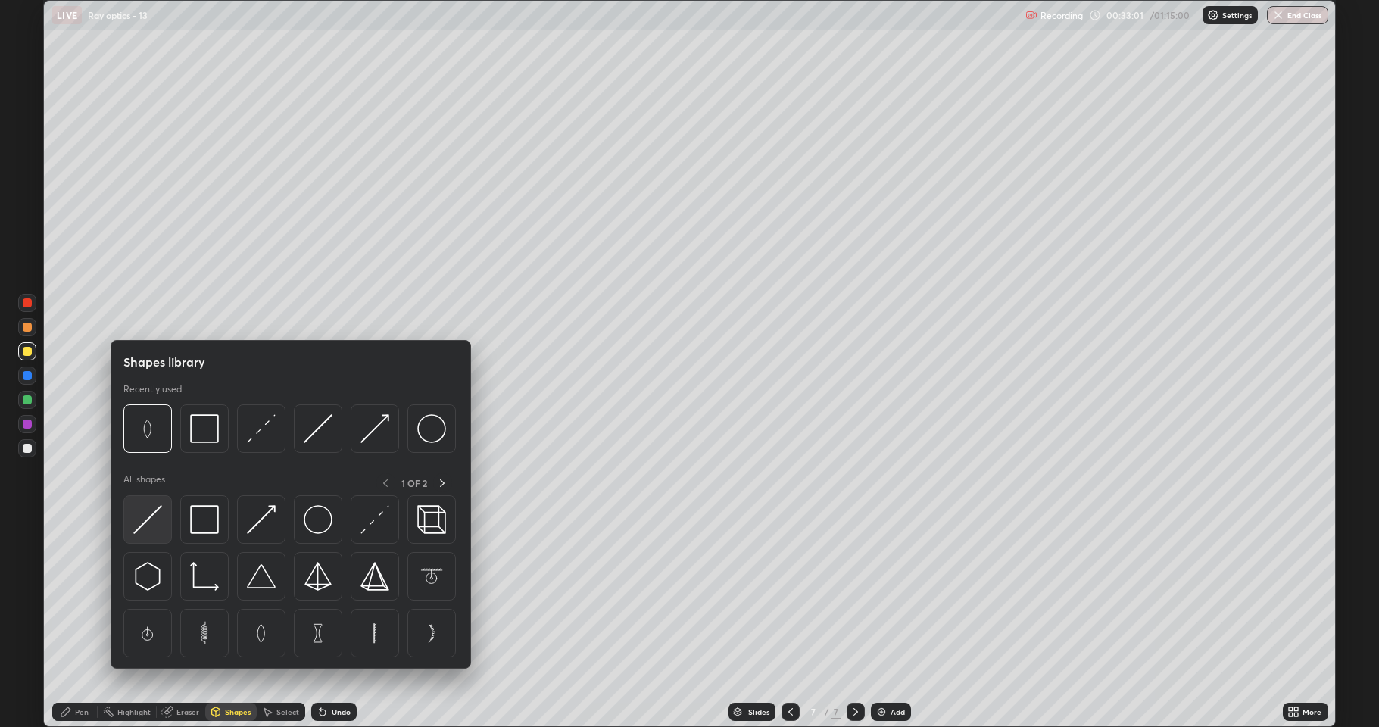
click at [154, 517] on img at bounding box center [147, 519] width 29 height 29
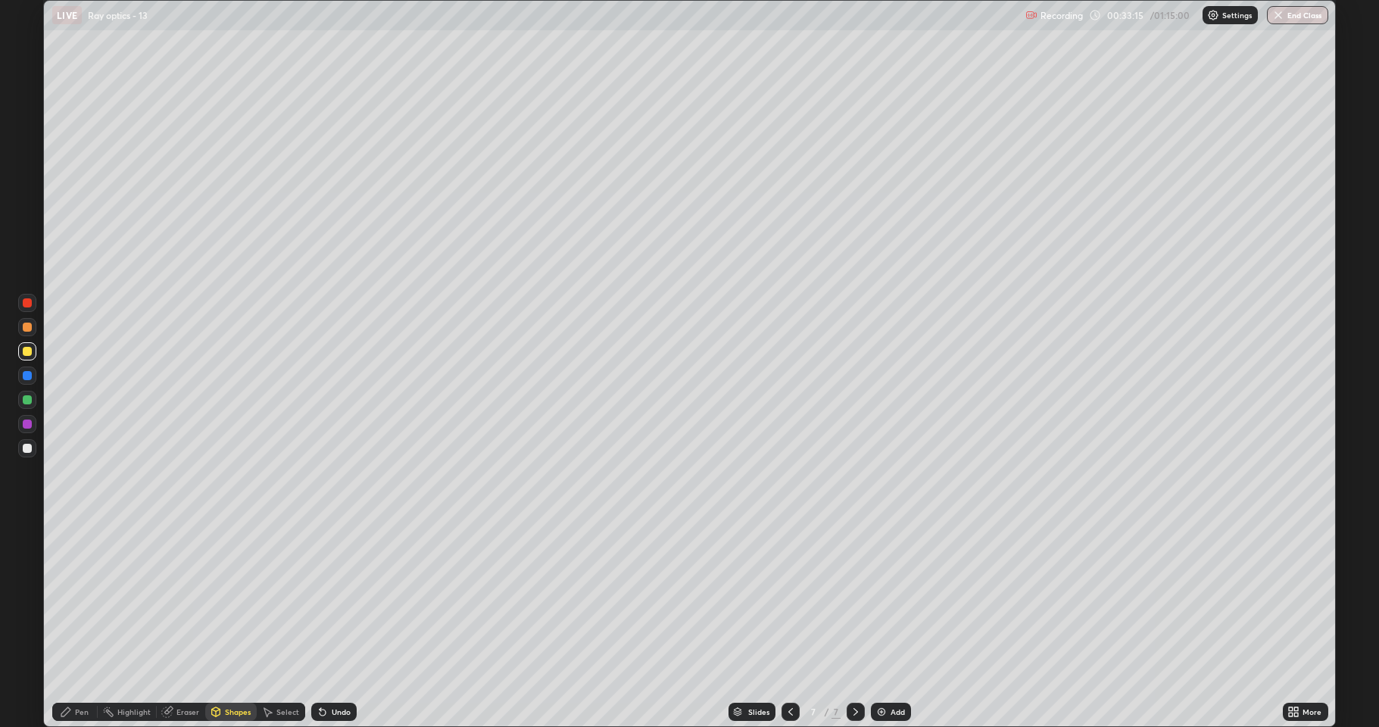
click at [79, 624] on div "Pen" at bounding box center [74, 712] width 45 height 18
click at [27, 447] on div at bounding box center [27, 448] width 9 height 9
click at [26, 354] on div at bounding box center [27, 351] width 9 height 9
click at [76, 624] on div "Pen" at bounding box center [82, 712] width 14 height 8
click at [338, 624] on div "Undo" at bounding box center [333, 712] width 45 height 18
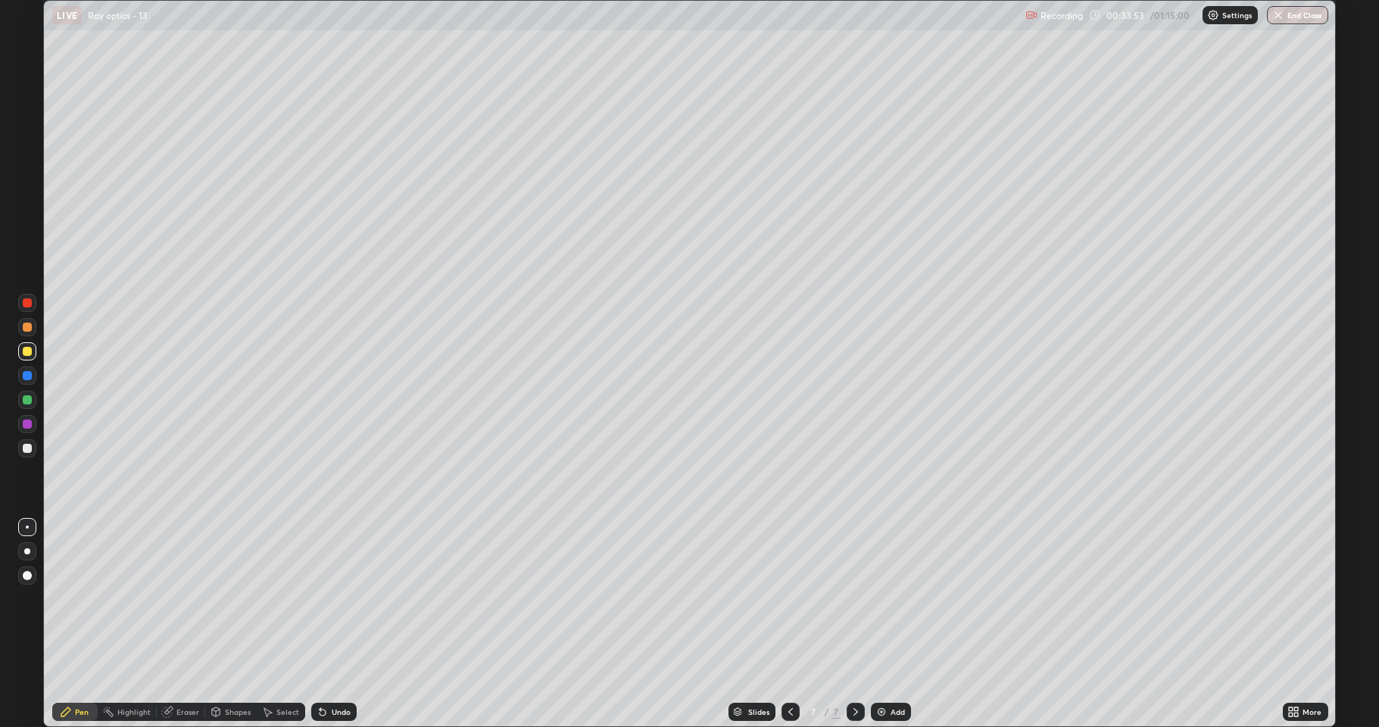
click at [32, 451] on div at bounding box center [27, 448] width 18 height 18
click at [198, 624] on div "Eraser" at bounding box center [187, 712] width 23 height 8
click at [215, 624] on icon at bounding box center [216, 711] width 8 height 2
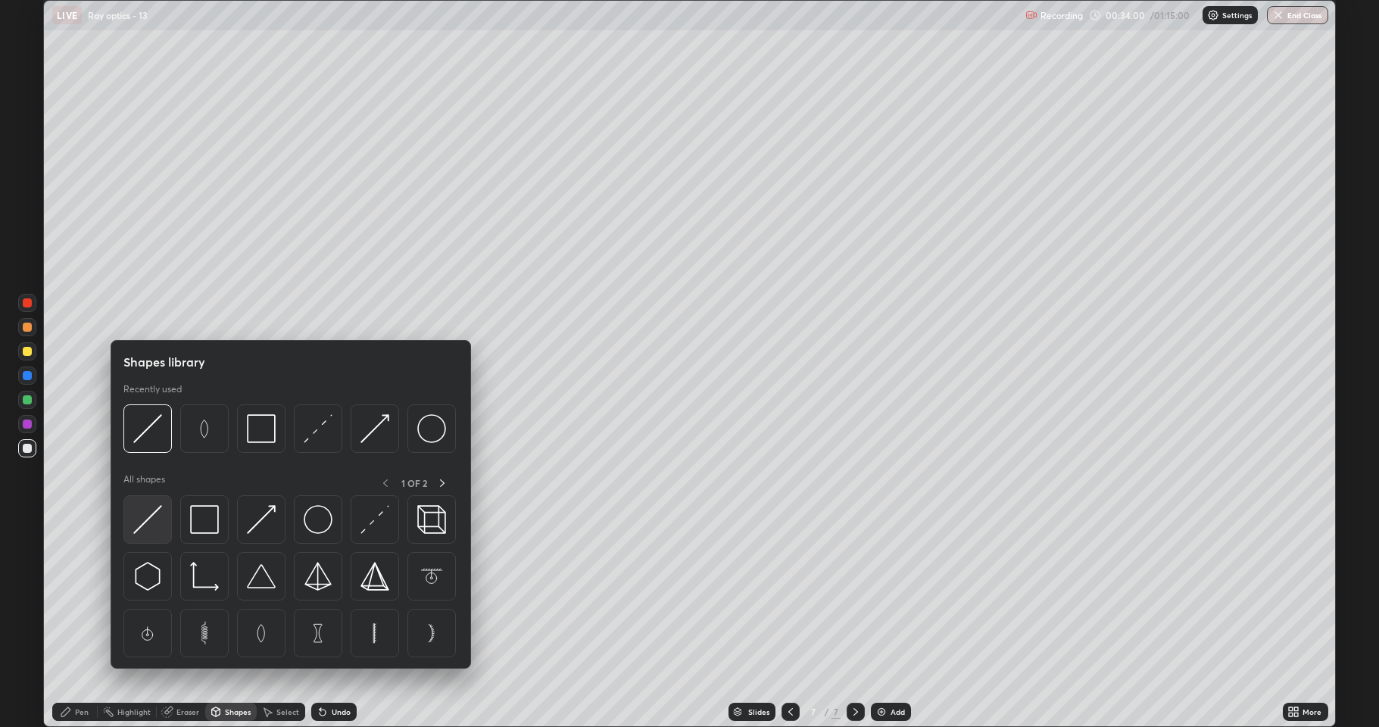
click at [157, 524] on img at bounding box center [147, 519] width 29 height 29
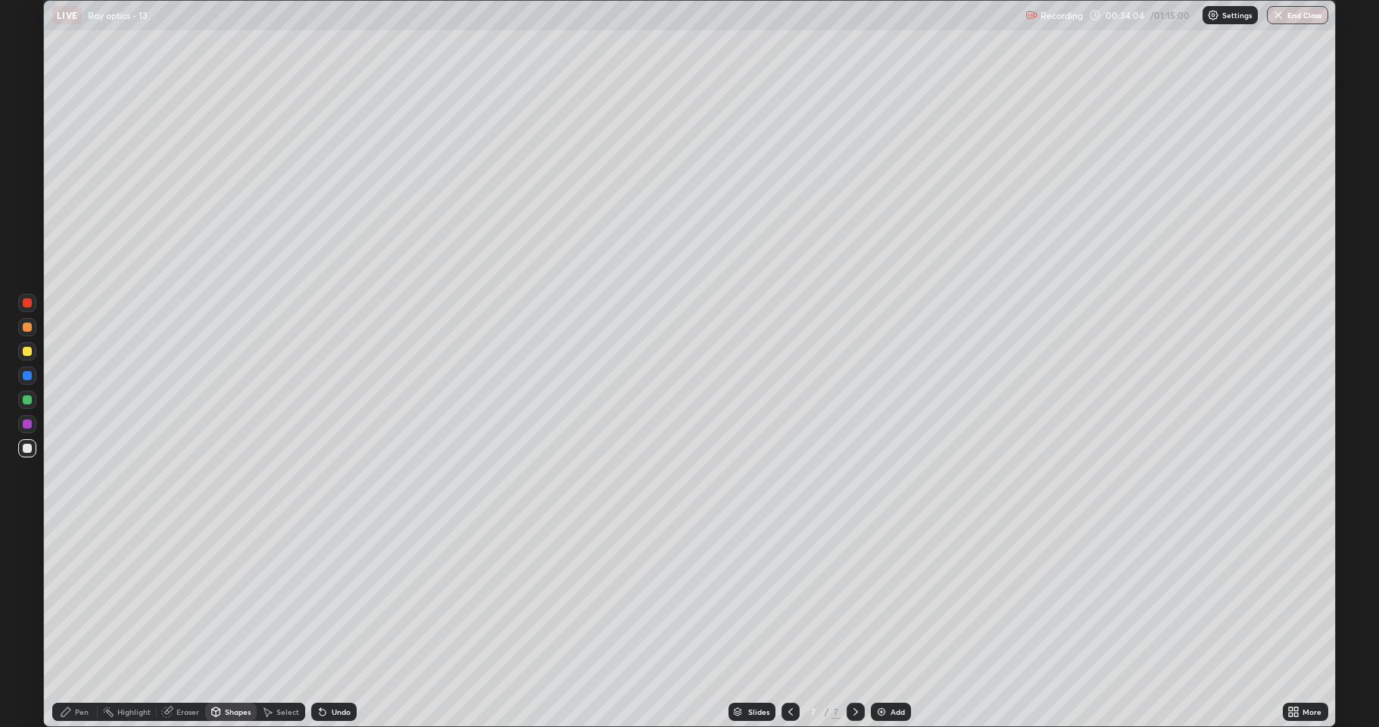
click at [335, 624] on div "Undo" at bounding box center [333, 712] width 45 height 18
click at [27, 352] on div at bounding box center [27, 351] width 9 height 9
click at [69, 624] on div "Pen" at bounding box center [74, 712] width 45 height 18
click at [216, 624] on icon at bounding box center [216, 713] width 0 height 5
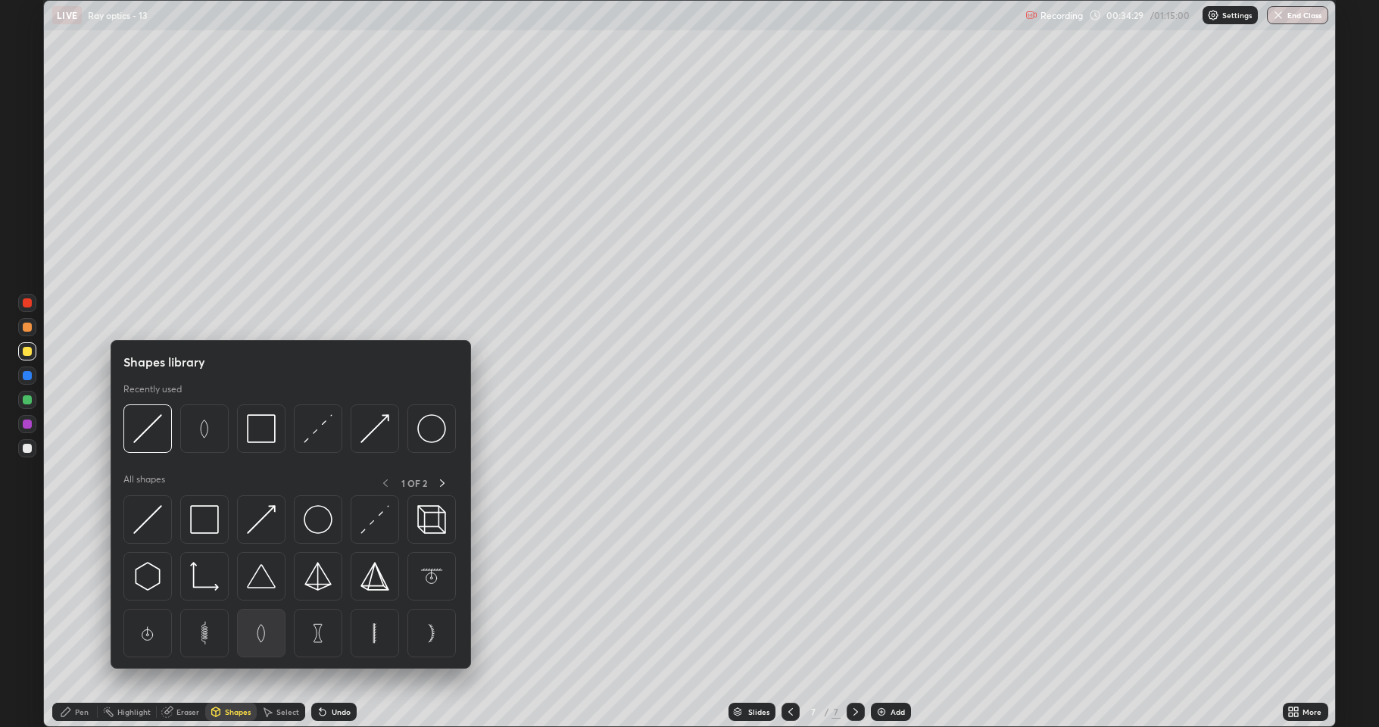
click at [266, 624] on img at bounding box center [261, 633] width 29 height 29
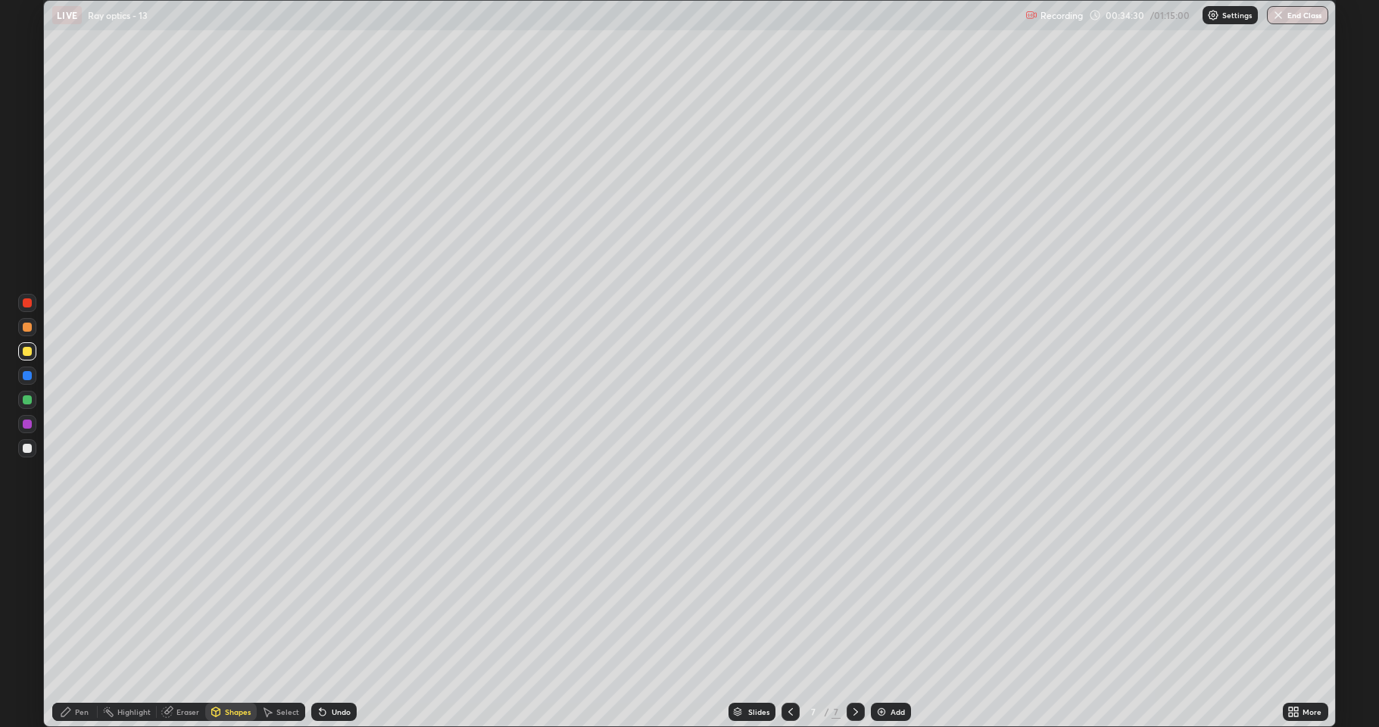
click at [26, 400] on div at bounding box center [27, 399] width 9 height 9
click at [273, 624] on div "Select" at bounding box center [281, 712] width 48 height 18
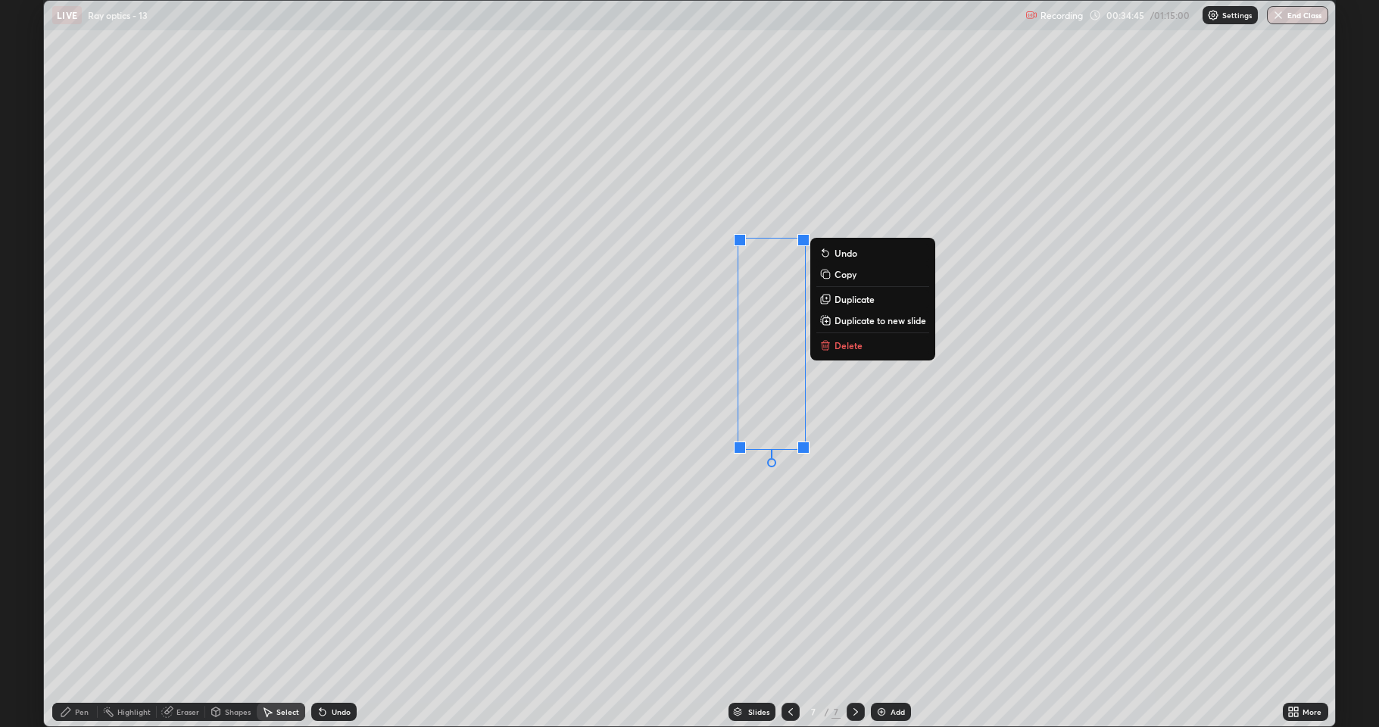
click at [689, 549] on div "0 ° Undo Copy Duplicate Duplicate to new slide Delete" at bounding box center [689, 363] width 1291 height 725
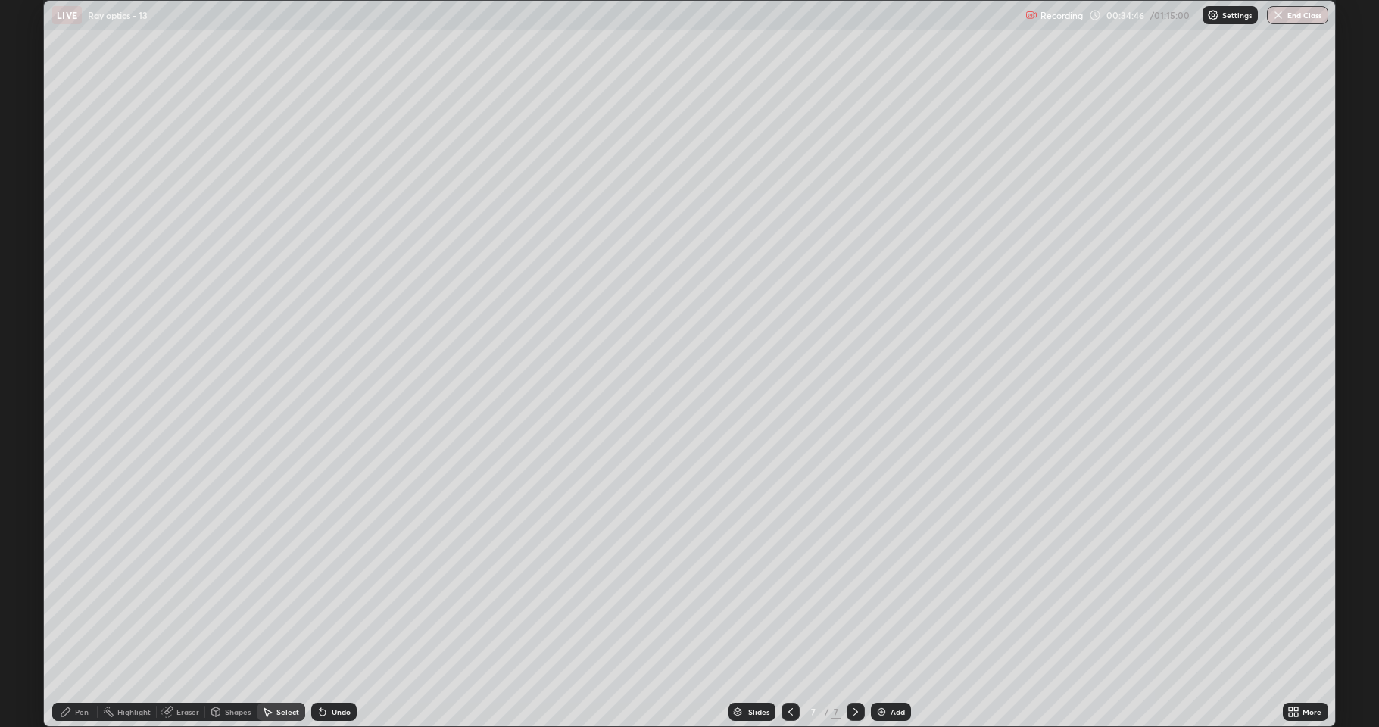
click at [70, 624] on icon at bounding box center [66, 712] width 12 height 12
click at [27, 449] on div at bounding box center [27, 448] width 9 height 9
click at [215, 624] on icon at bounding box center [216, 711] width 8 height 2
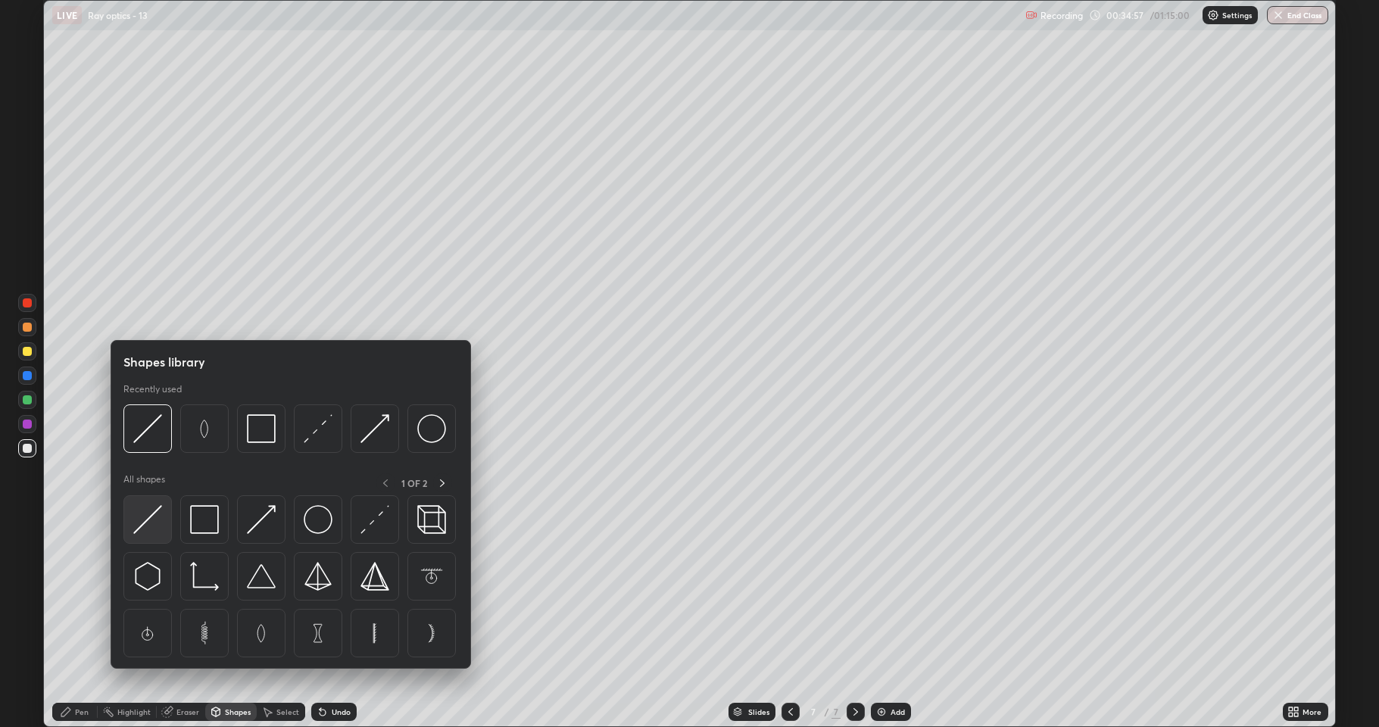
click at [138, 520] on img at bounding box center [147, 519] width 29 height 29
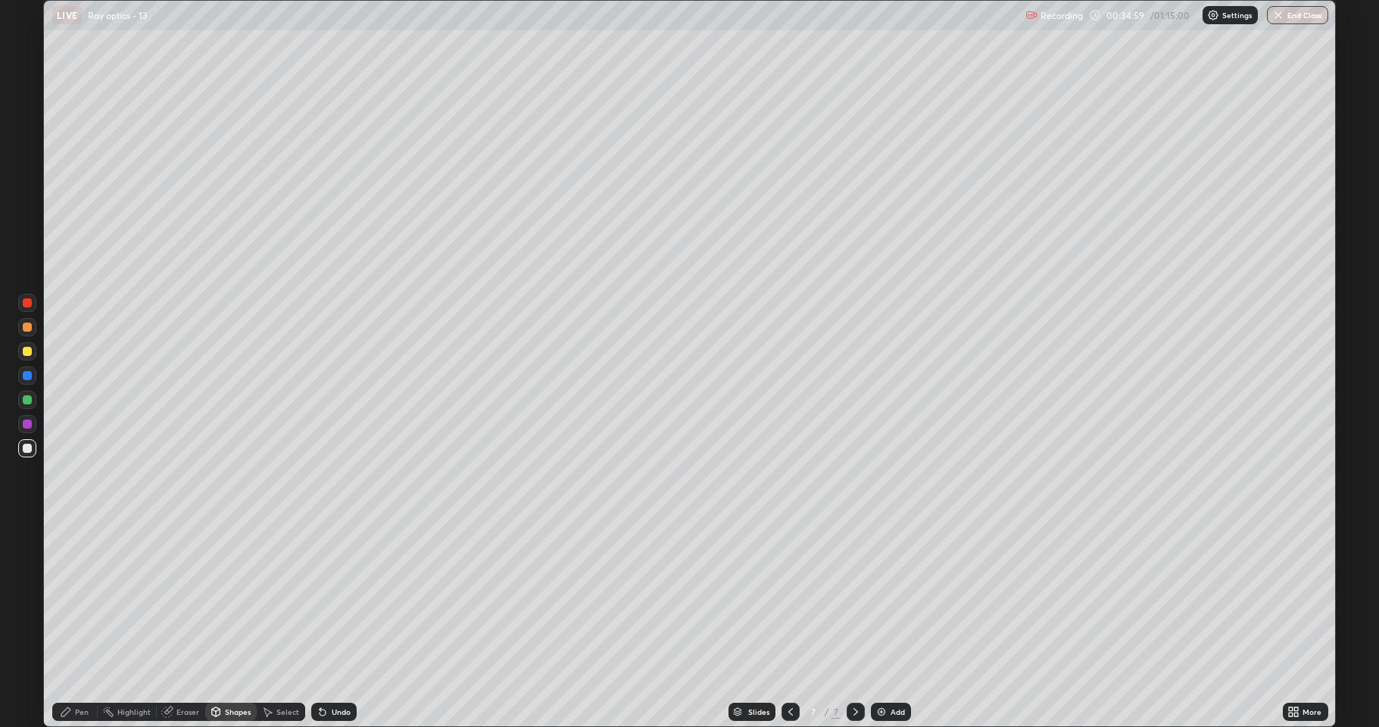
click at [27, 349] on div at bounding box center [27, 351] width 9 height 9
click at [231, 624] on div "Shapes" at bounding box center [238, 712] width 26 height 8
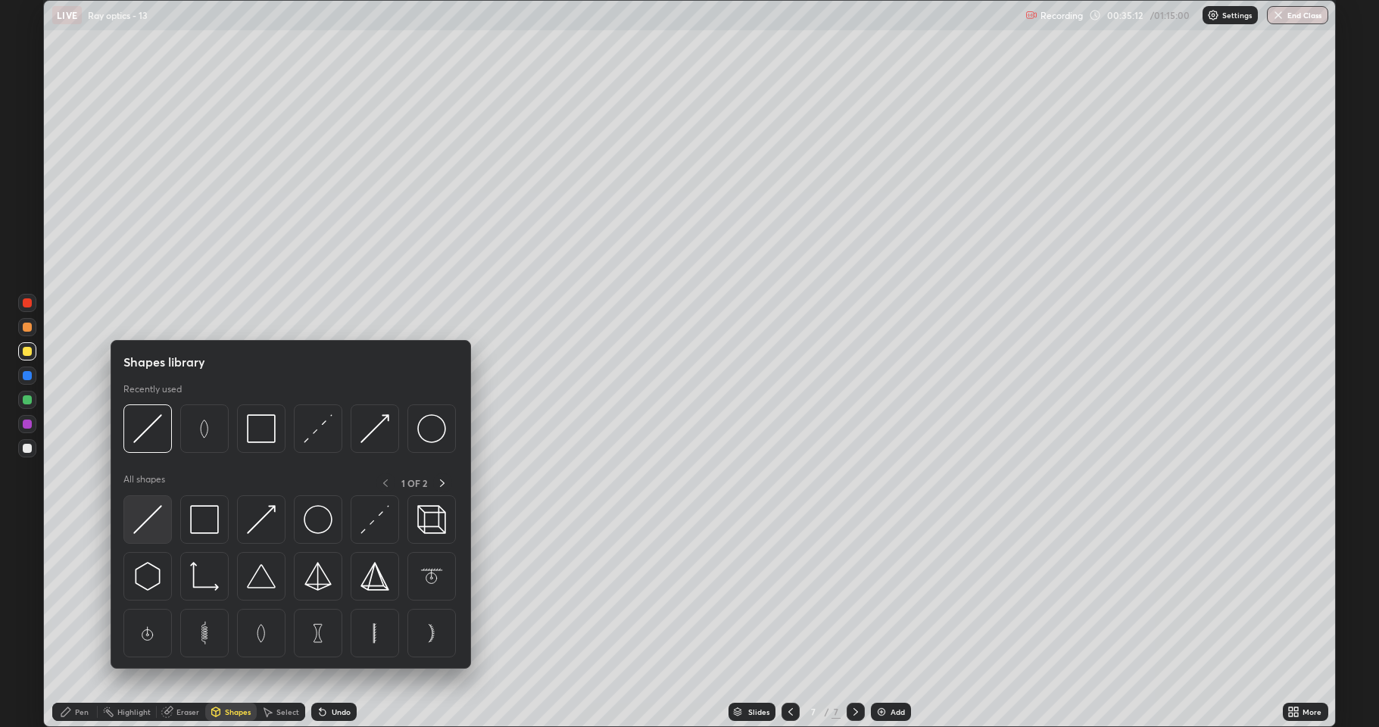
click at [161, 516] on img at bounding box center [147, 519] width 29 height 29
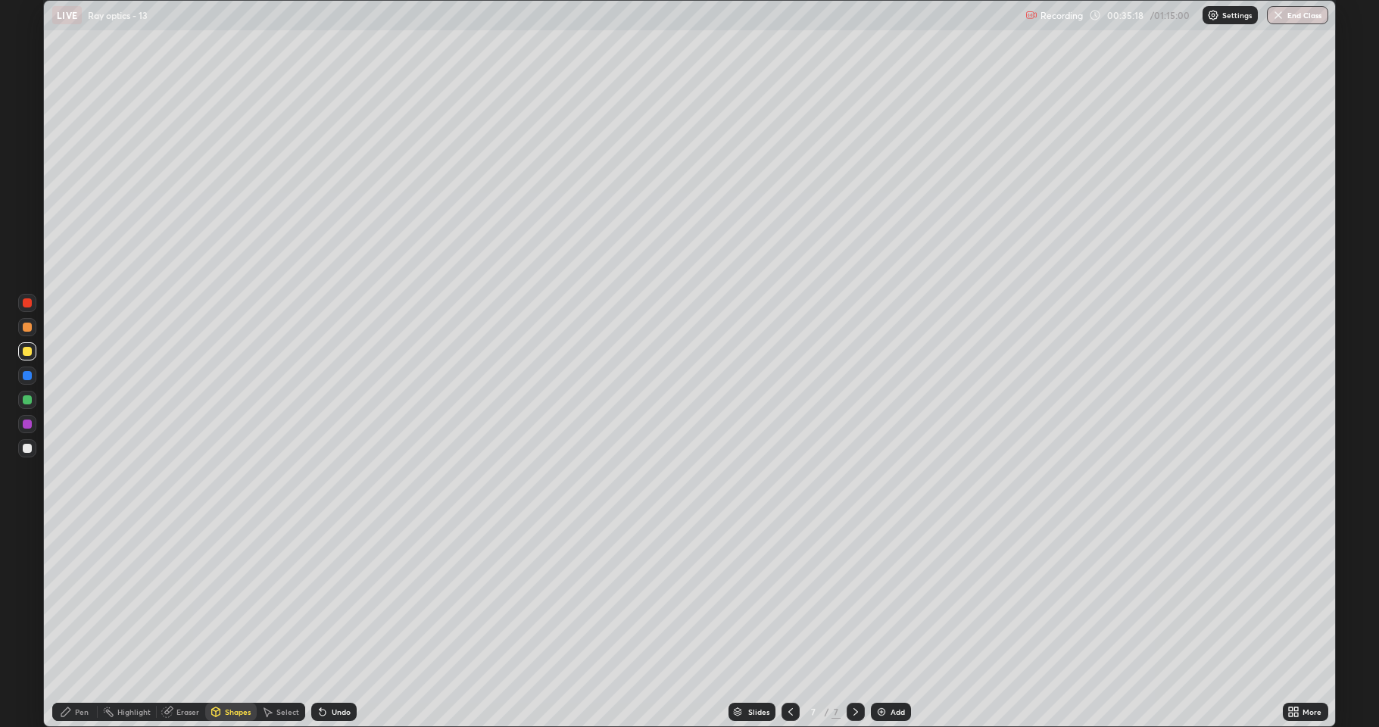
click at [338, 624] on div "Undo" at bounding box center [341, 712] width 19 height 8
click at [85, 624] on div "Pen" at bounding box center [82, 712] width 14 height 8
click at [231, 624] on div "Shapes" at bounding box center [238, 712] width 26 height 8
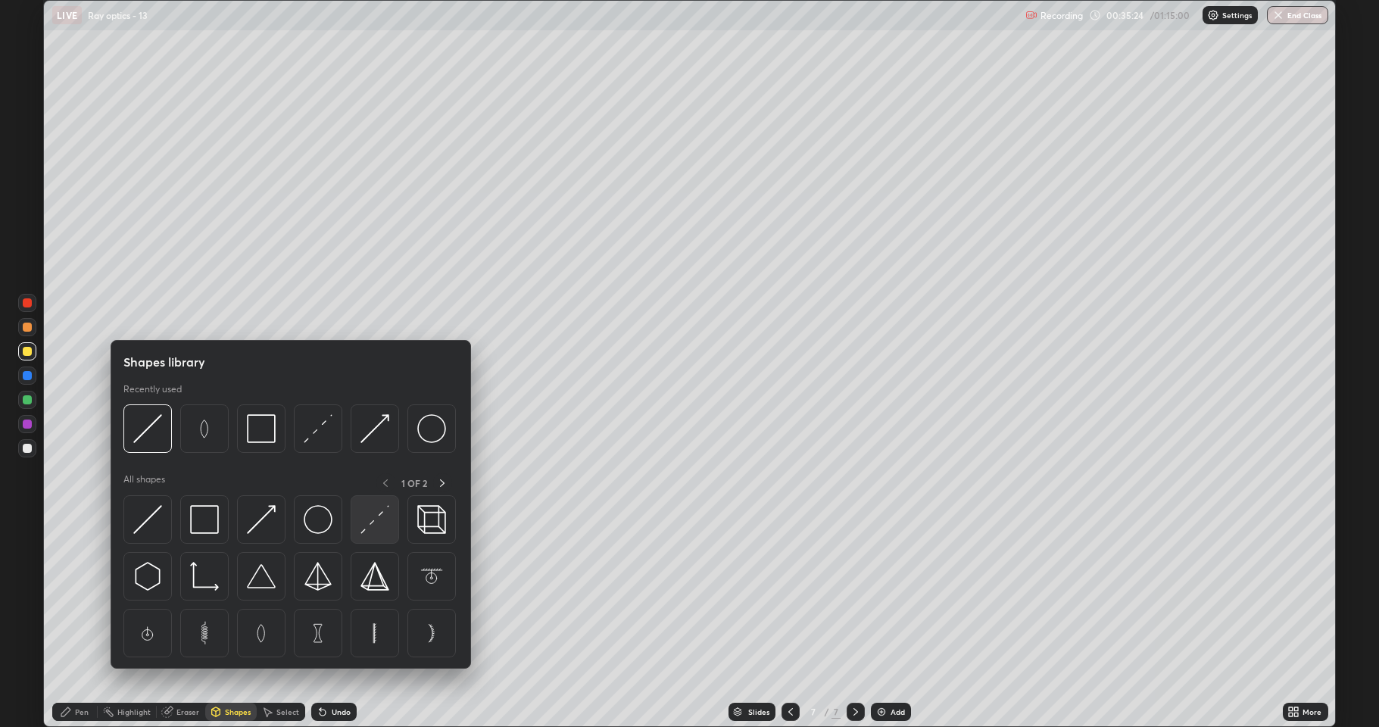
click at [367, 522] on img at bounding box center [374, 519] width 29 height 29
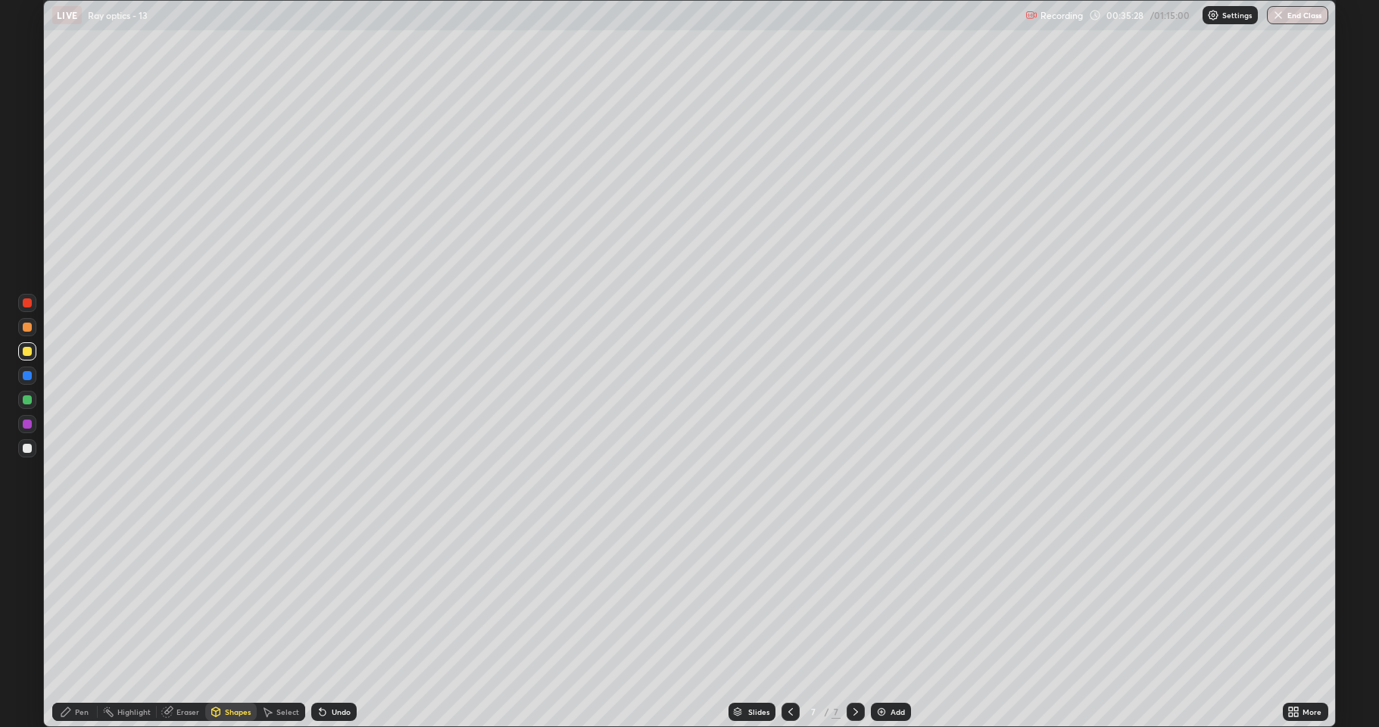
click at [335, 624] on div "Undo" at bounding box center [333, 712] width 45 height 18
click at [74, 624] on div "Pen" at bounding box center [74, 712] width 45 height 18
click at [71, 624] on icon at bounding box center [66, 712] width 12 height 12
click at [33, 451] on div at bounding box center [27, 448] width 18 height 18
click at [230, 624] on div "Shapes" at bounding box center [238, 712] width 26 height 8
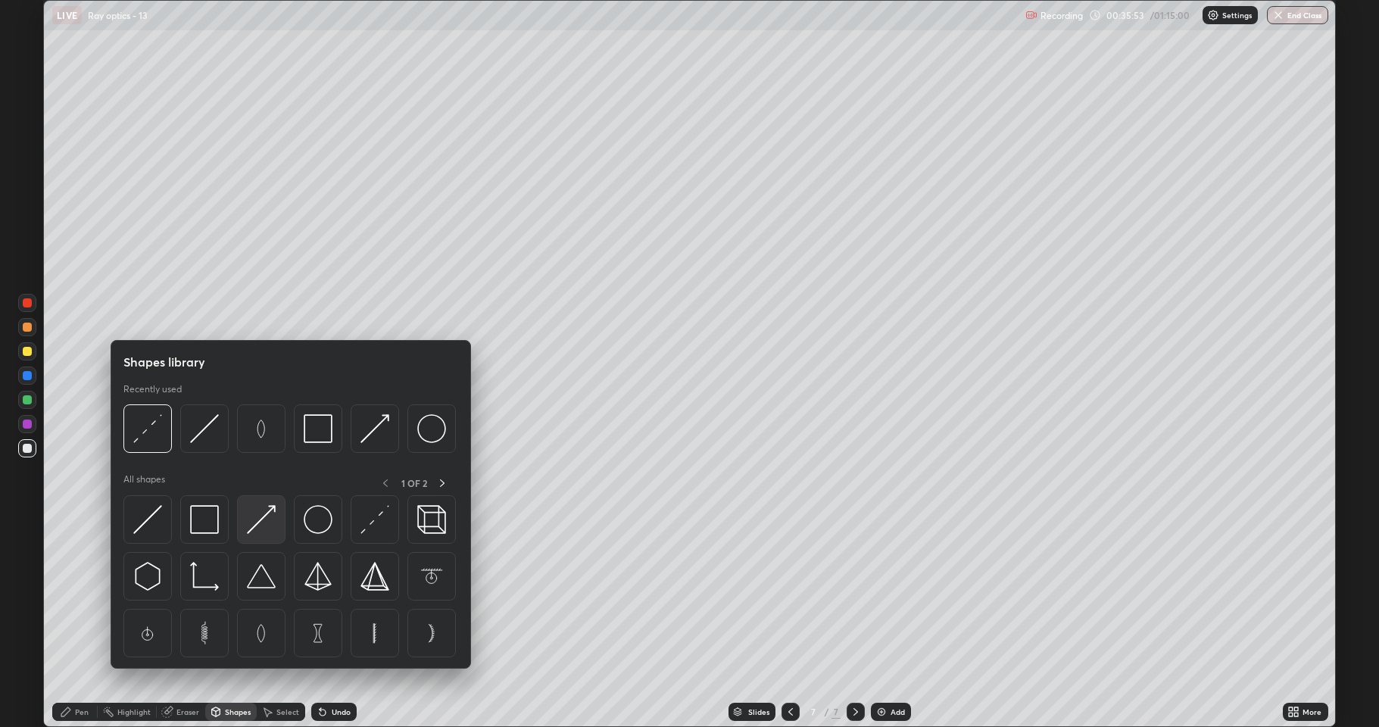
click at [267, 525] on img at bounding box center [261, 519] width 29 height 29
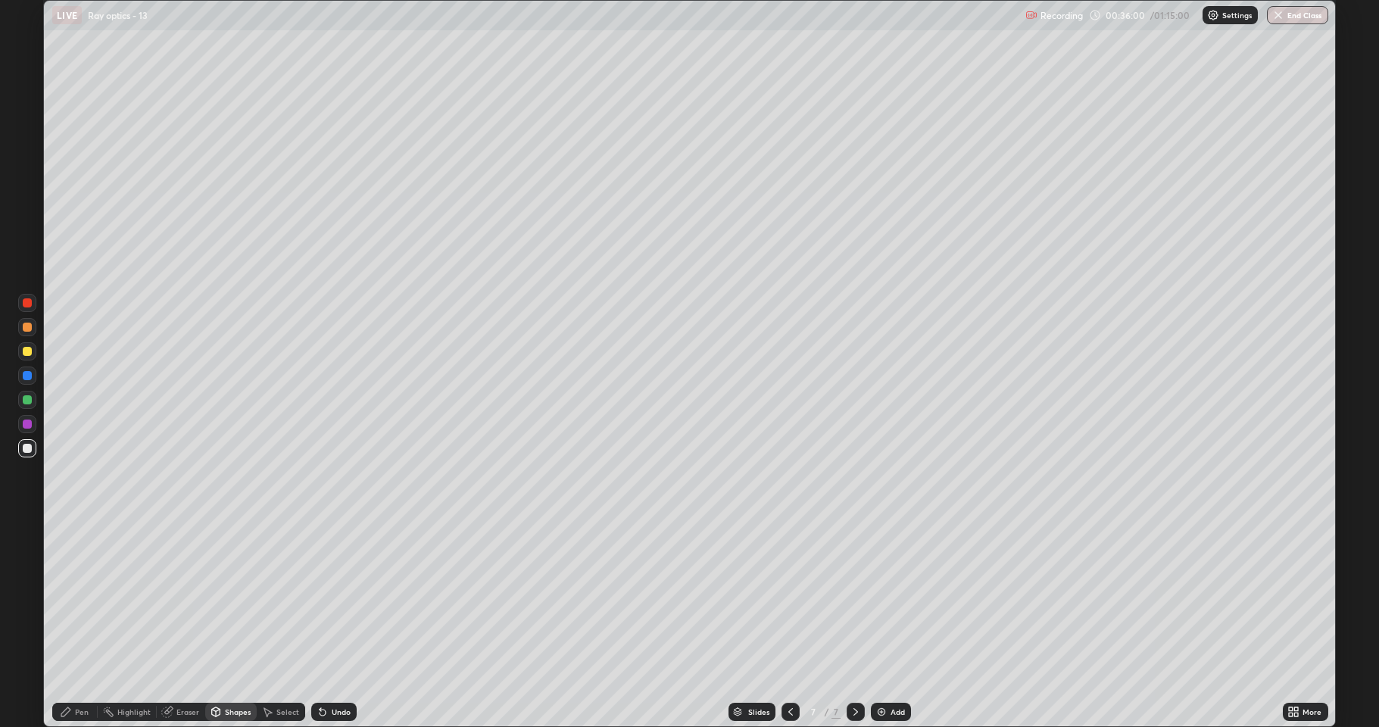
click at [338, 624] on div "Undo" at bounding box center [341, 712] width 19 height 8
click at [64, 624] on icon at bounding box center [65, 711] width 9 height 9
click at [29, 445] on div at bounding box center [27, 448] width 9 height 9
click at [887, 624] on div "Add" at bounding box center [891, 712] width 40 height 18
click at [30, 330] on div at bounding box center [27, 327] width 9 height 9
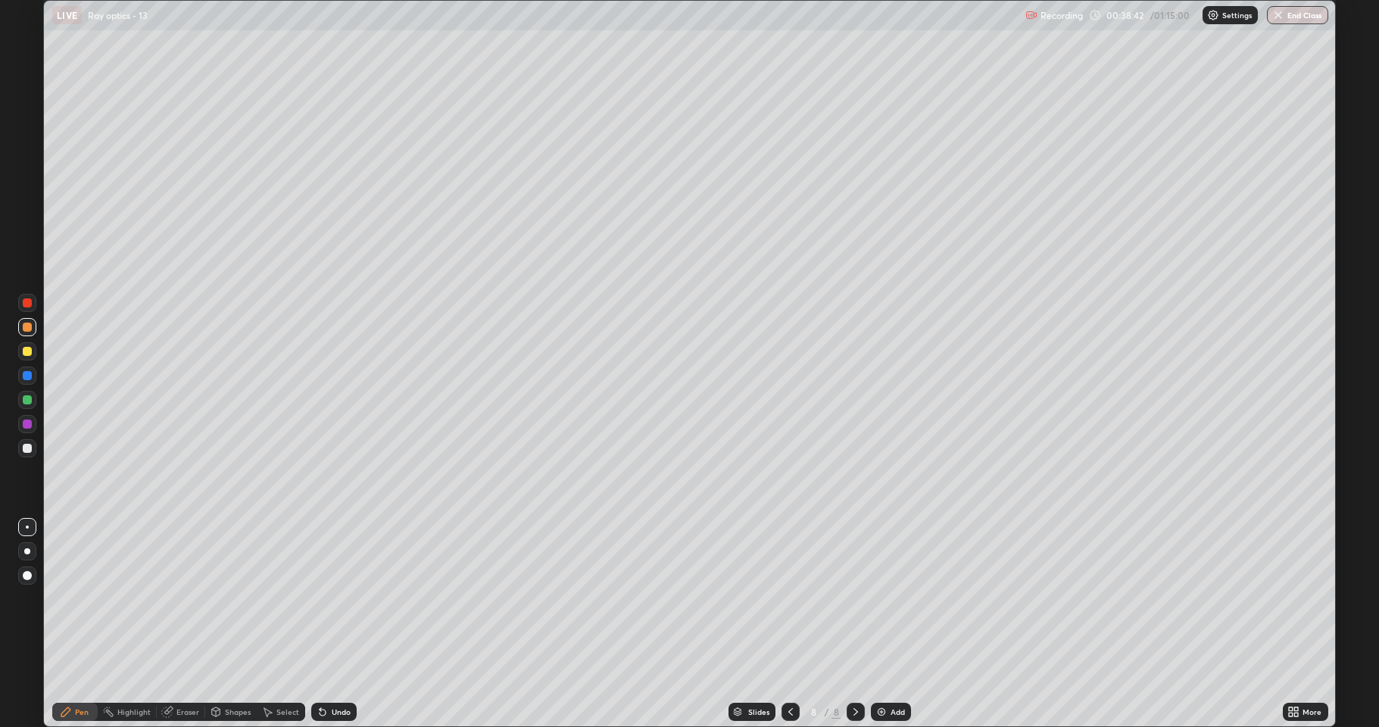
click at [27, 352] on div at bounding box center [27, 351] width 9 height 9
click at [789, 624] on icon at bounding box center [791, 712] width 12 height 12
click at [854, 624] on icon at bounding box center [856, 712] width 12 height 12
click at [789, 624] on icon at bounding box center [791, 712] width 12 height 12
click at [854, 624] on icon at bounding box center [856, 712] width 12 height 12
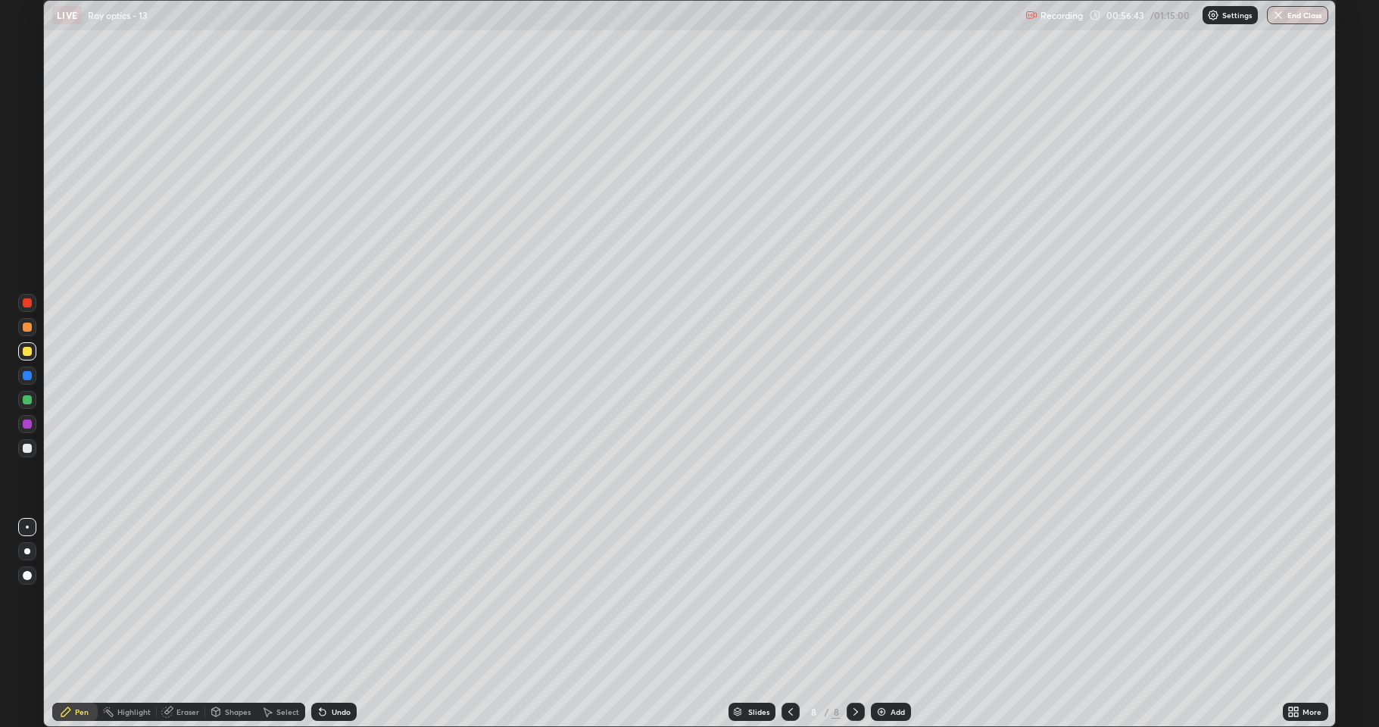
click at [886, 624] on div "Add" at bounding box center [891, 712] width 40 height 18
click at [27, 401] on div at bounding box center [27, 399] width 9 height 9
click at [28, 352] on div at bounding box center [27, 351] width 9 height 9
click at [789, 624] on icon at bounding box center [791, 712] width 12 height 12
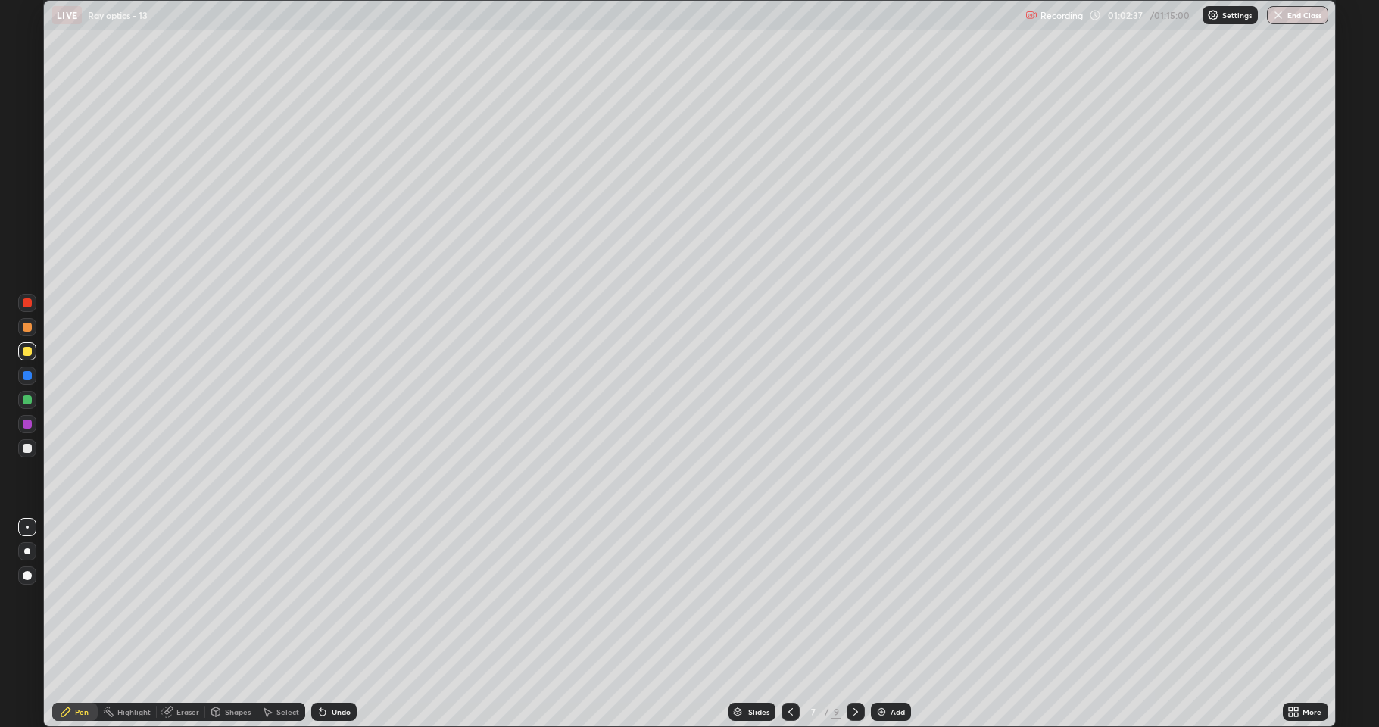
click at [860, 624] on div at bounding box center [856, 712] width 18 height 18
click at [859, 624] on div at bounding box center [856, 712] width 18 height 18
click at [886, 624] on div "Add" at bounding box center [891, 712] width 40 height 18
click at [27, 402] on div at bounding box center [27, 399] width 9 height 9
click at [328, 624] on div "Undo" at bounding box center [333, 712] width 45 height 18
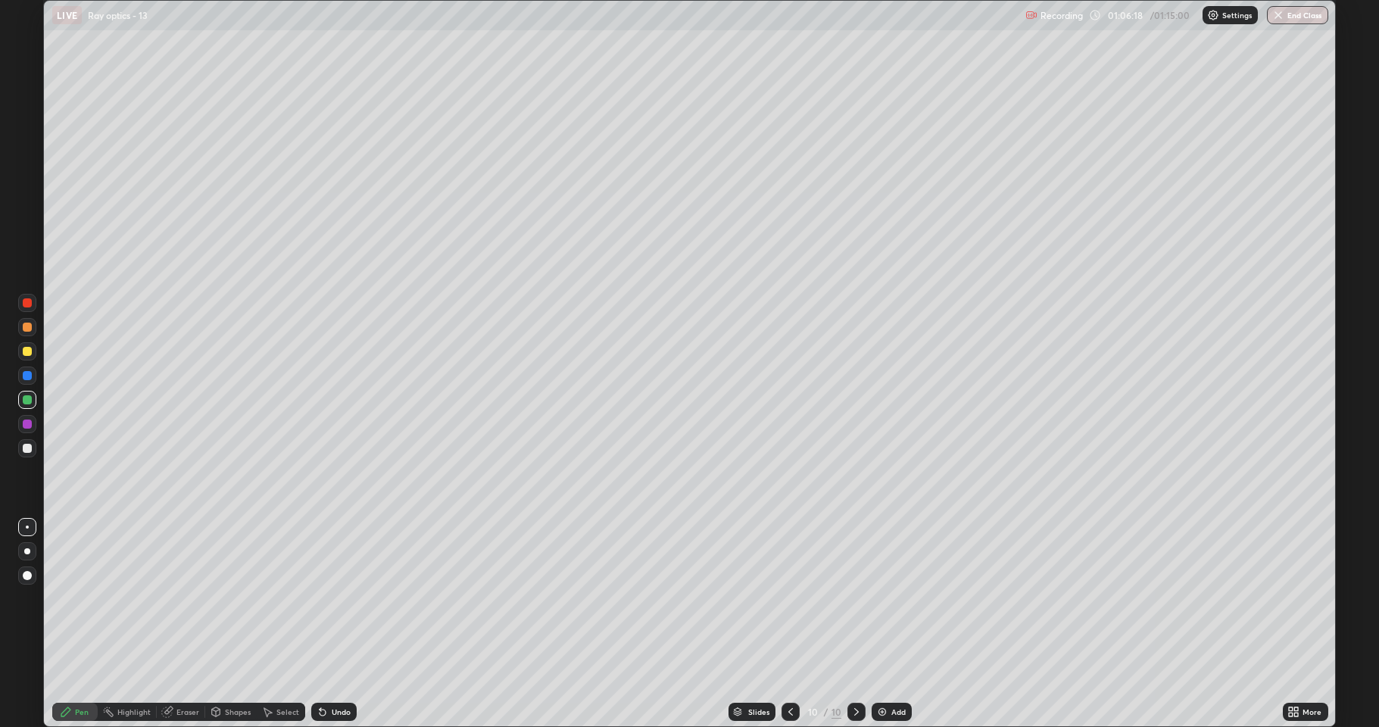
click at [335, 624] on div "Undo" at bounding box center [333, 712] width 45 height 18
click at [1299, 20] on button "End Class" at bounding box center [1297, 15] width 61 height 18
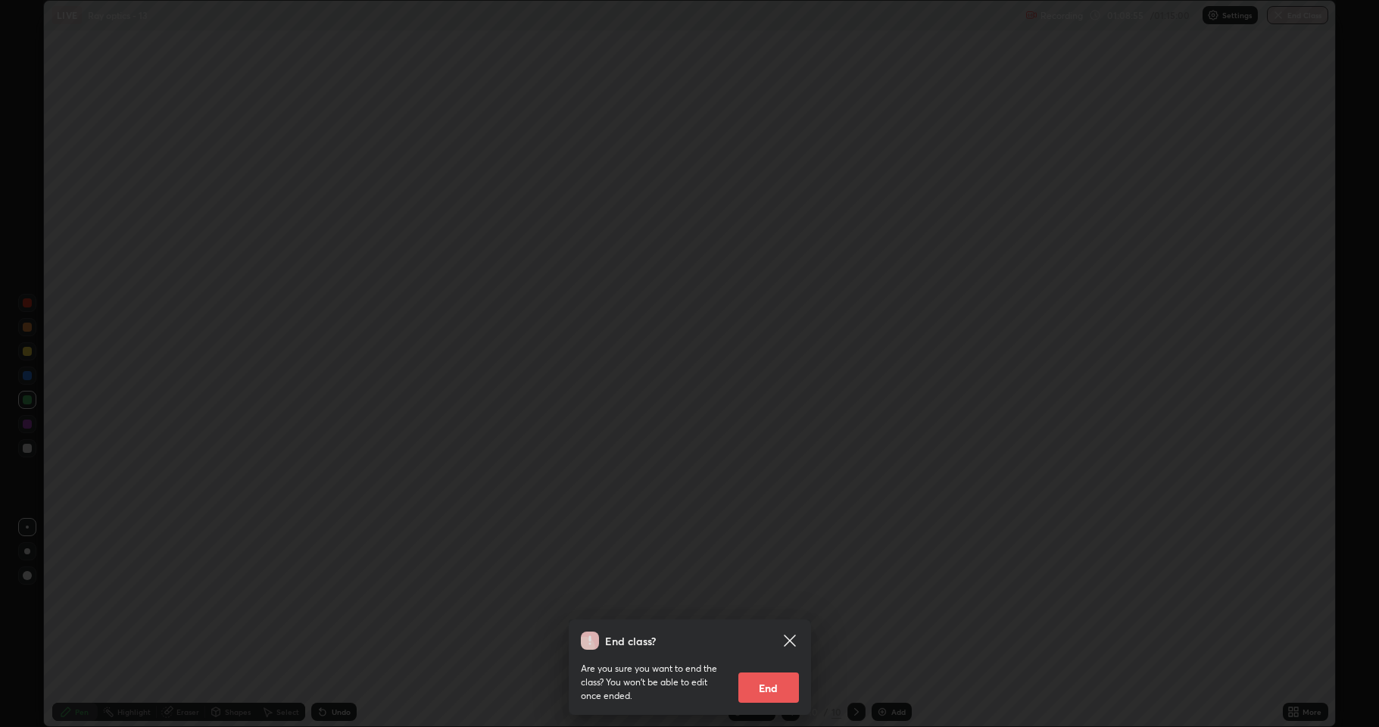
click at [776, 624] on button "End" at bounding box center [768, 687] width 61 height 30
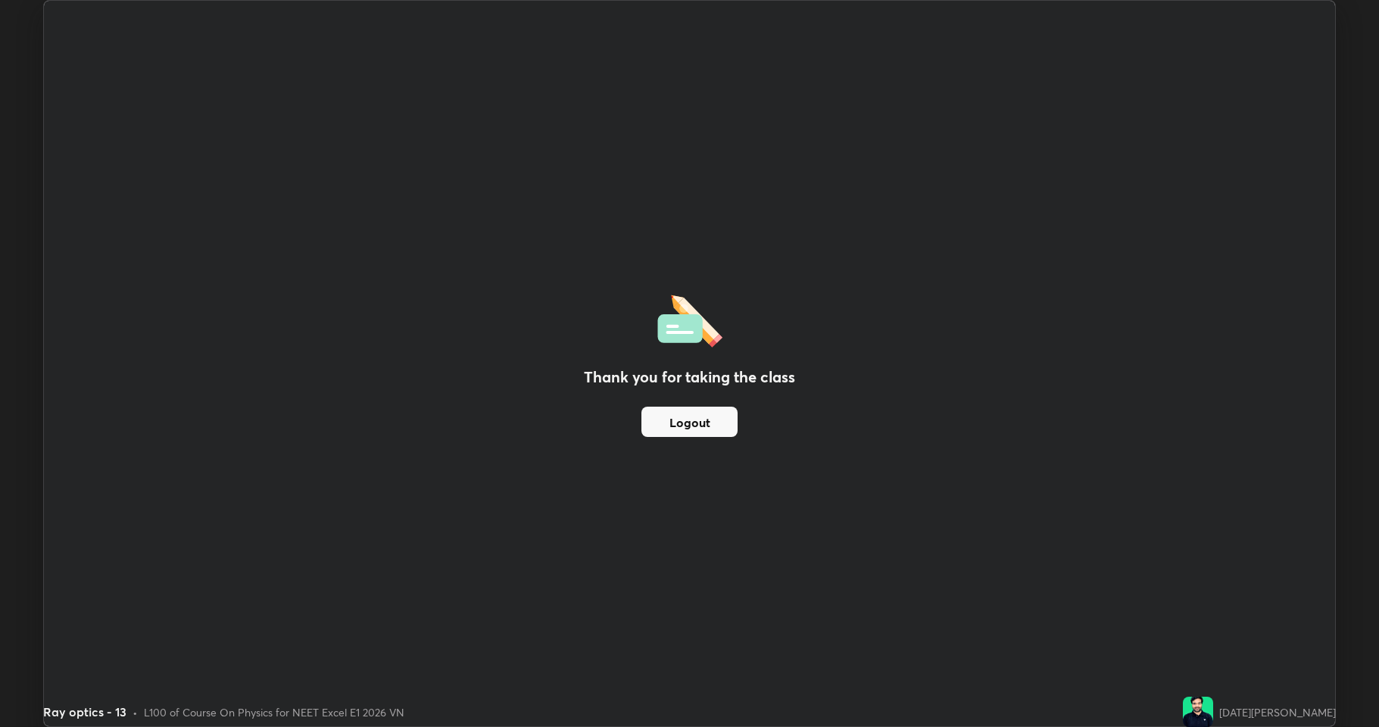
click at [663, 432] on button "Logout" at bounding box center [689, 422] width 96 height 30
